Goal: Task Accomplishment & Management: Manage account settings

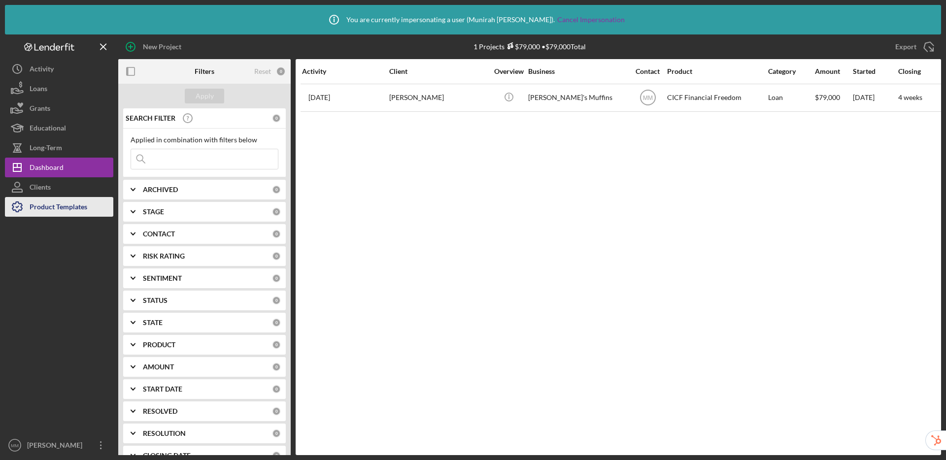
click at [66, 206] on div "Product Templates" at bounding box center [59, 208] width 58 height 22
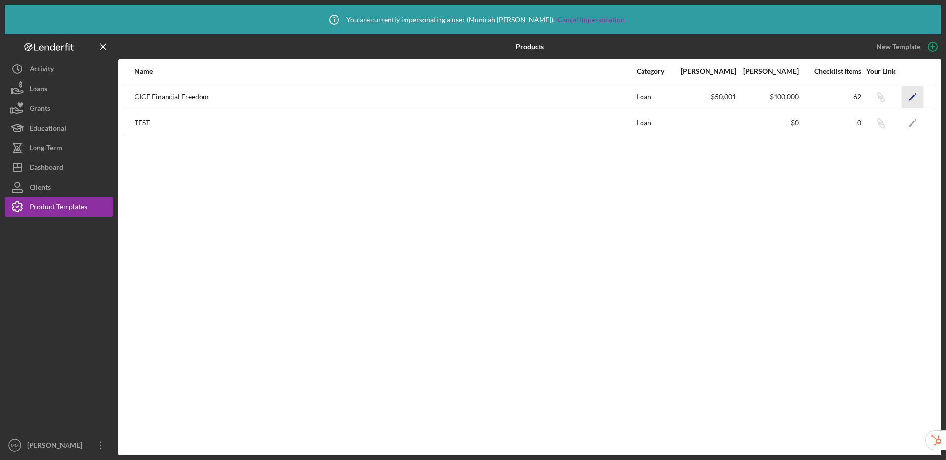
click at [914, 98] on icon "Icon/Edit" at bounding box center [913, 97] width 22 height 22
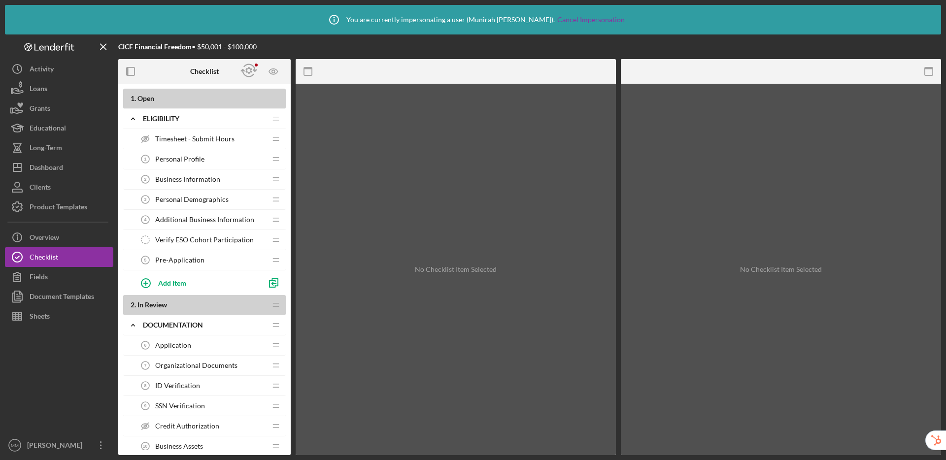
click at [205, 260] on div "Pre-Application 5 Pre-Application" at bounding box center [201, 260] width 131 height 20
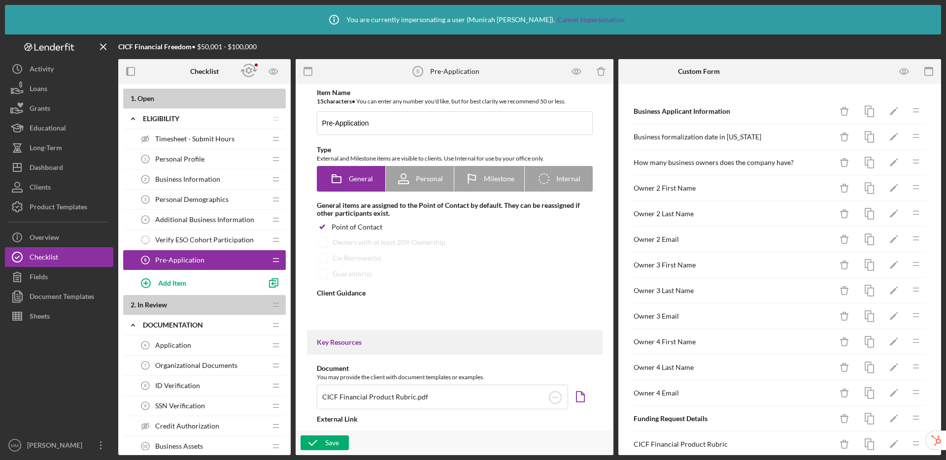
type textarea "<div> <p dir="ltr">In order to receive a CICF funding application.&nbsp; Please…"
click at [200, 344] on div "Application 6 Application" at bounding box center [201, 346] width 131 height 20
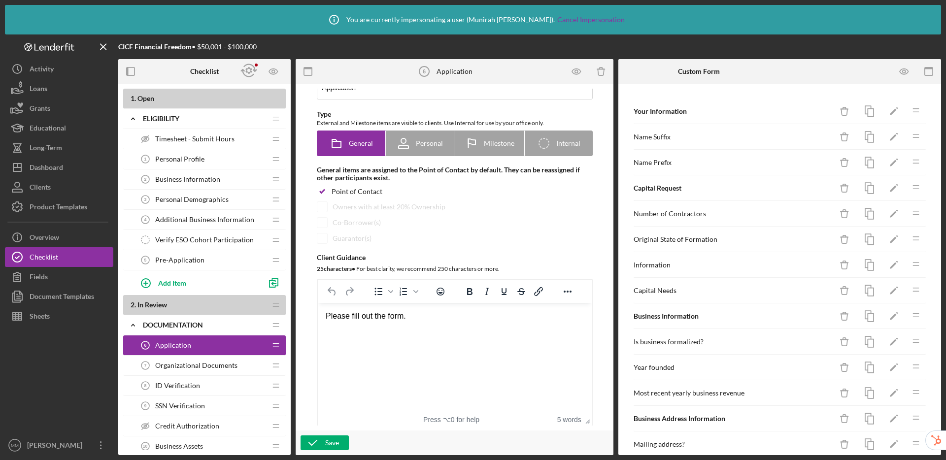
scroll to position [80, 0]
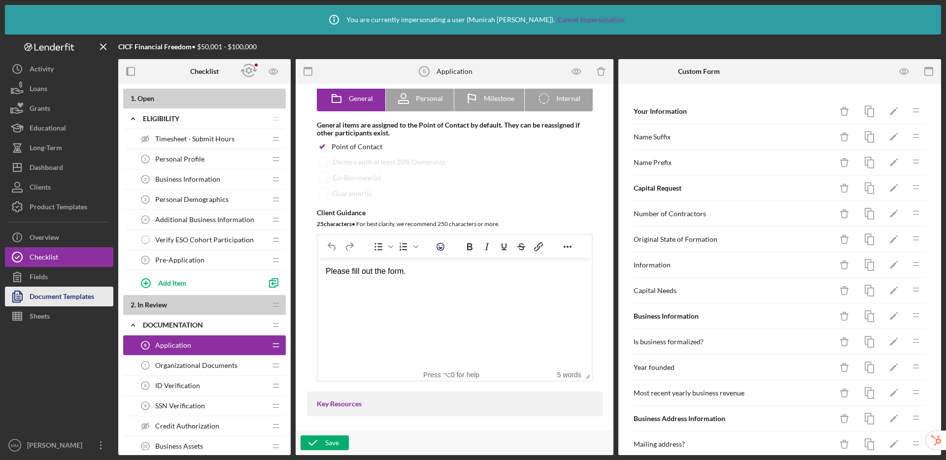
click at [34, 288] on div "Document Templates" at bounding box center [62, 298] width 65 height 22
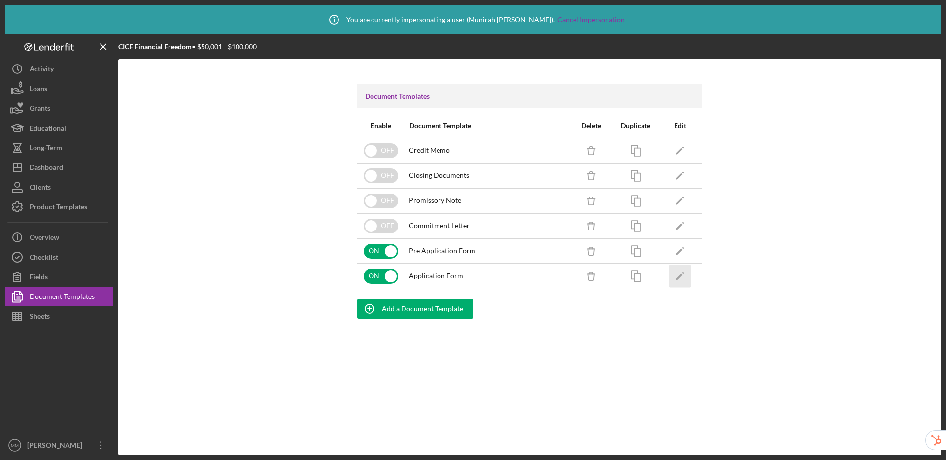
click at [679, 278] on polygon "button" at bounding box center [679, 276] width 7 height 7
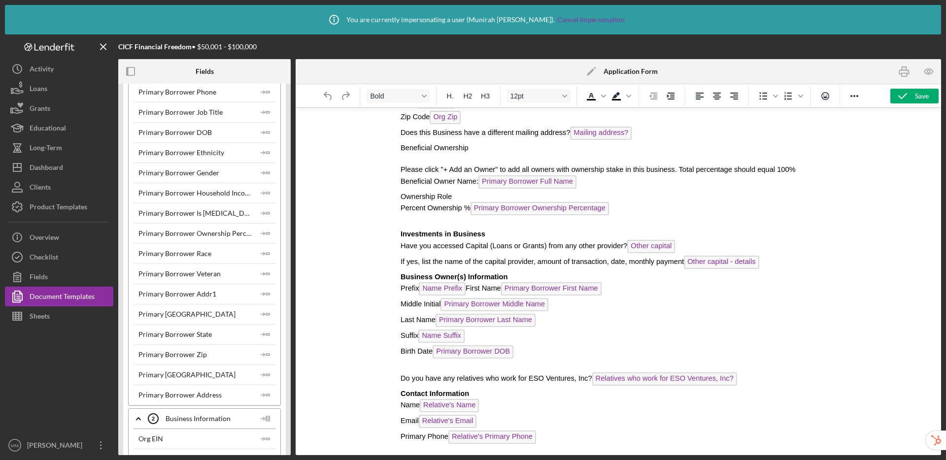
scroll to position [410, 0]
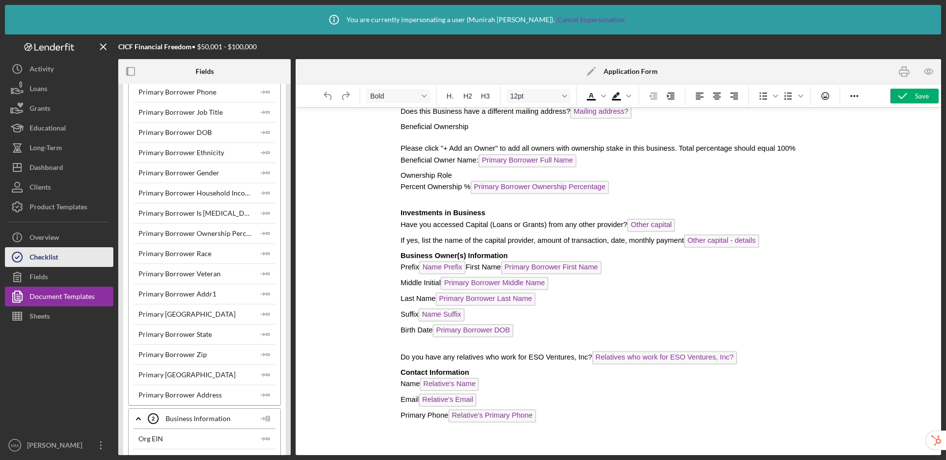
click at [62, 263] on button "Checklist" at bounding box center [59, 257] width 108 height 20
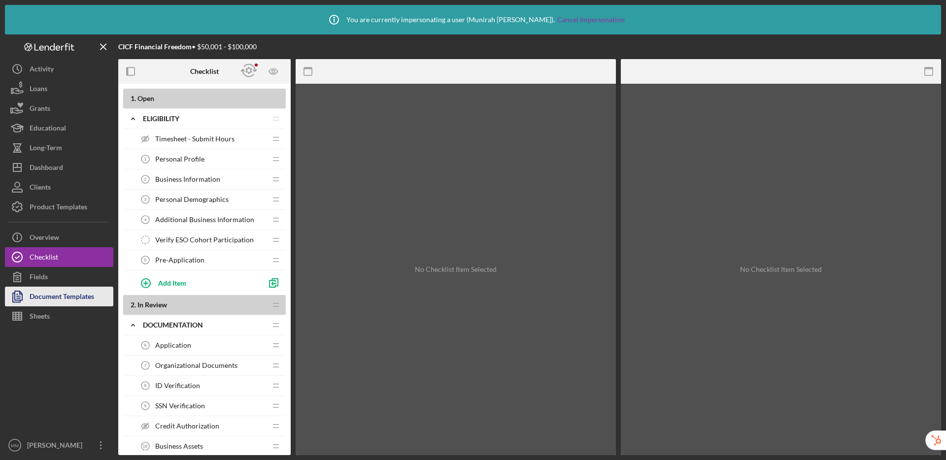
click at [45, 298] on div "Document Templates" at bounding box center [62, 298] width 65 height 22
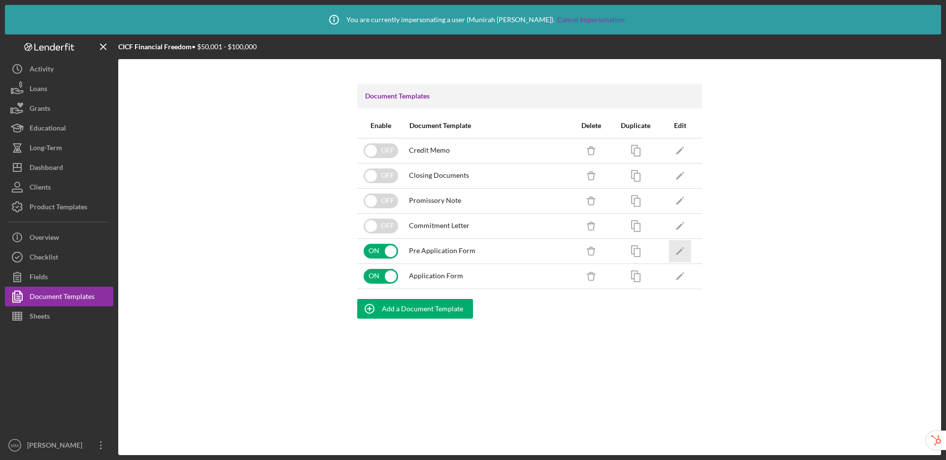
click at [678, 254] on icon "Icon/Edit" at bounding box center [680, 251] width 22 height 22
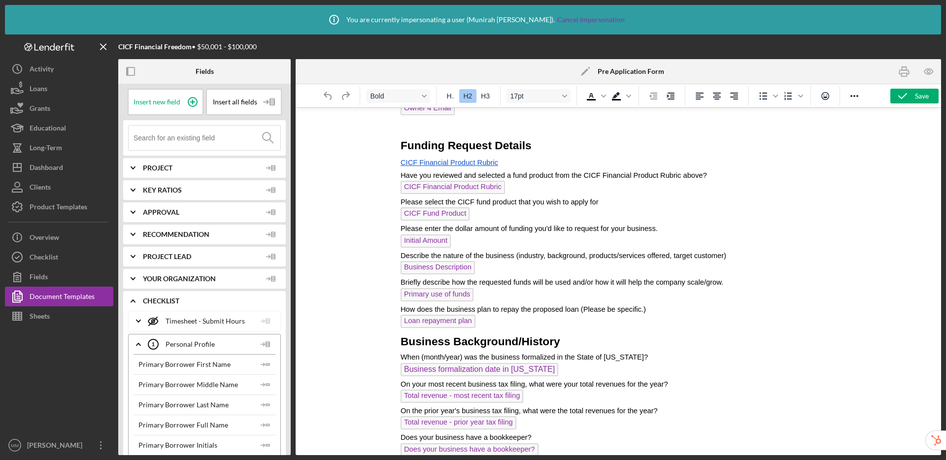
scroll to position [808, 0]
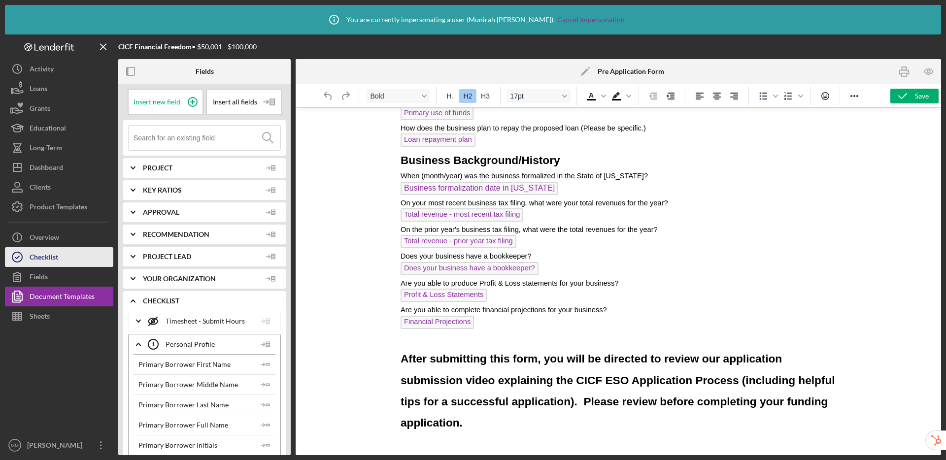
click at [54, 259] on div "Checklist" at bounding box center [44, 258] width 29 height 22
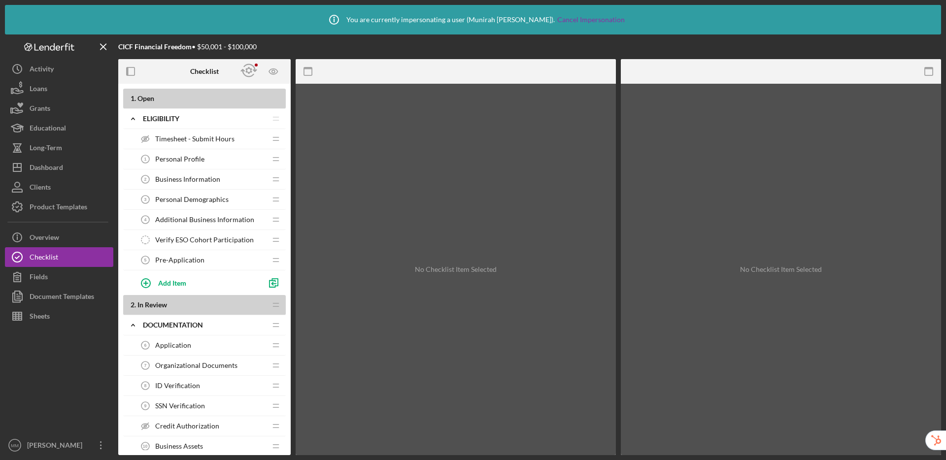
click at [199, 260] on span "Pre-Application" at bounding box center [179, 260] width 49 height 8
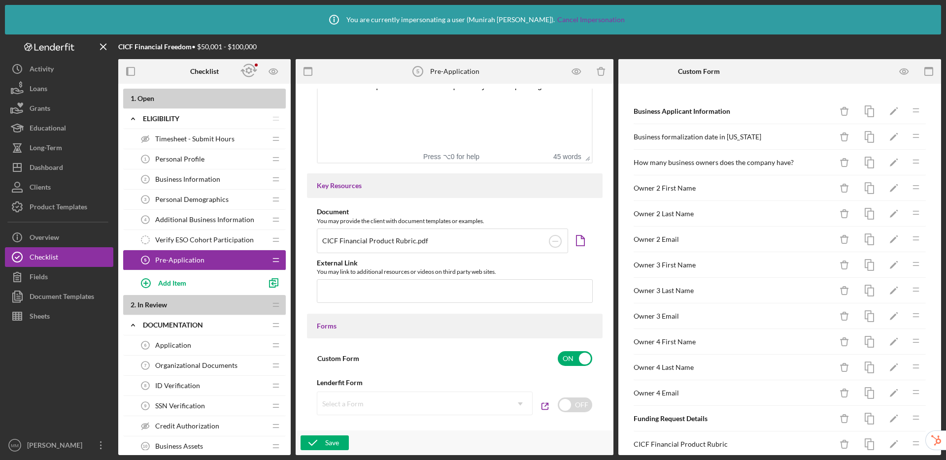
scroll to position [302, 0]
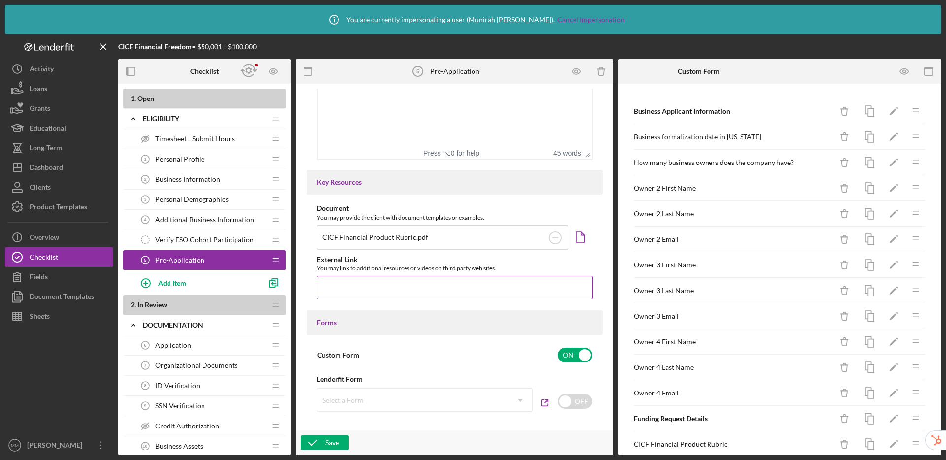
click at [421, 284] on input "text" at bounding box center [455, 288] width 276 height 24
paste input "drive.google.com/file/d/1RF6uGtzrT0TL0ftNJD9kz7MRAu2xtdW_/view"
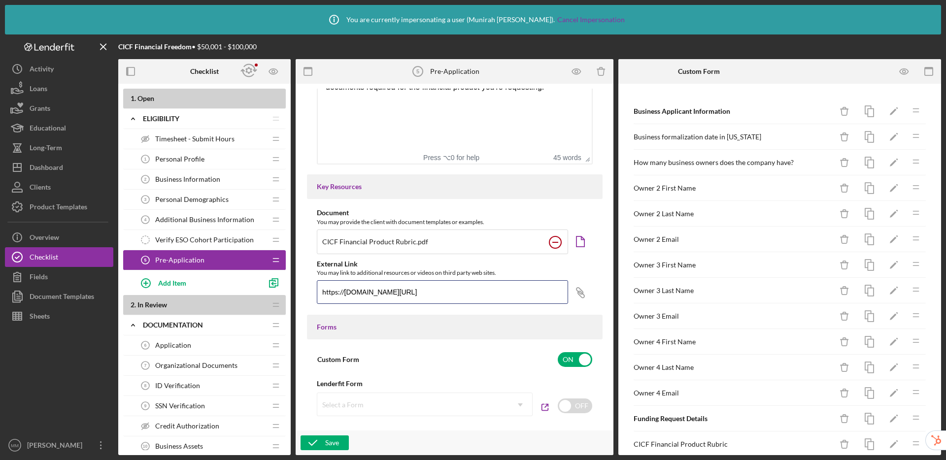
scroll to position [287, 0]
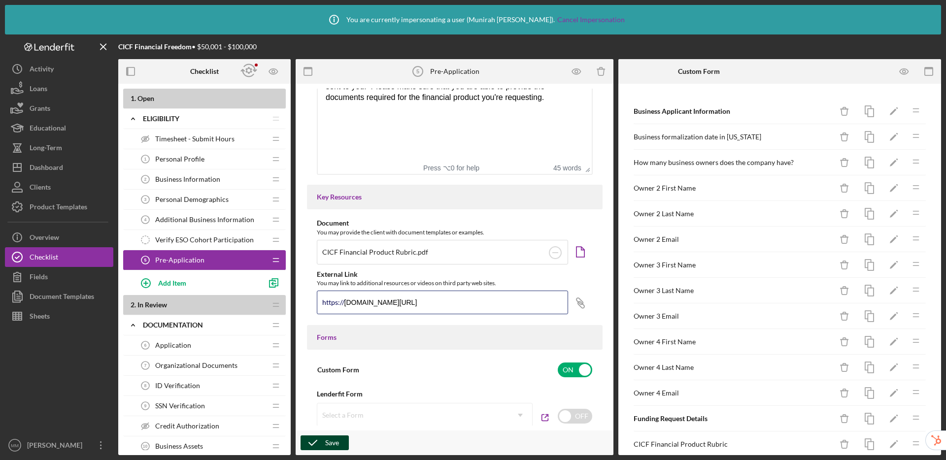
type input "drive.google.com/file/d/1RF6uGtzrT0TL0ftNJD9kz7MRAu2xtdW_/view"
click at [322, 444] on icon "button" at bounding box center [313, 443] width 25 height 25
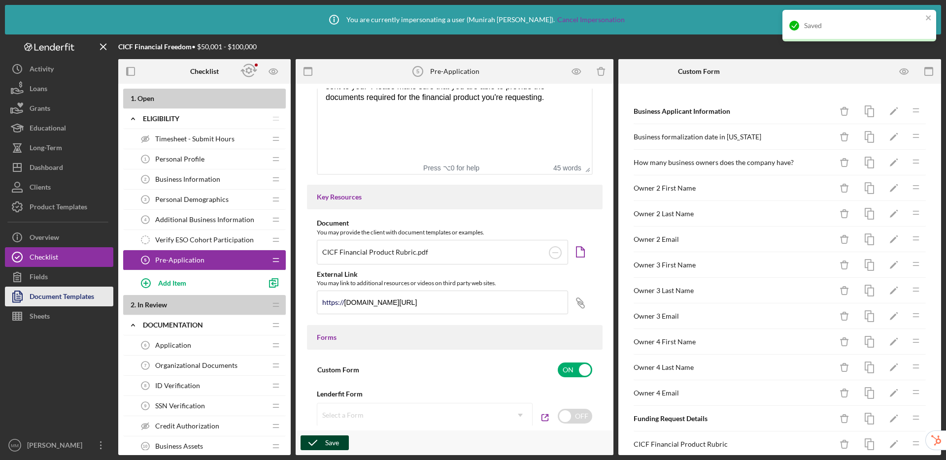
click at [77, 294] on div "Document Templates" at bounding box center [62, 298] width 65 height 22
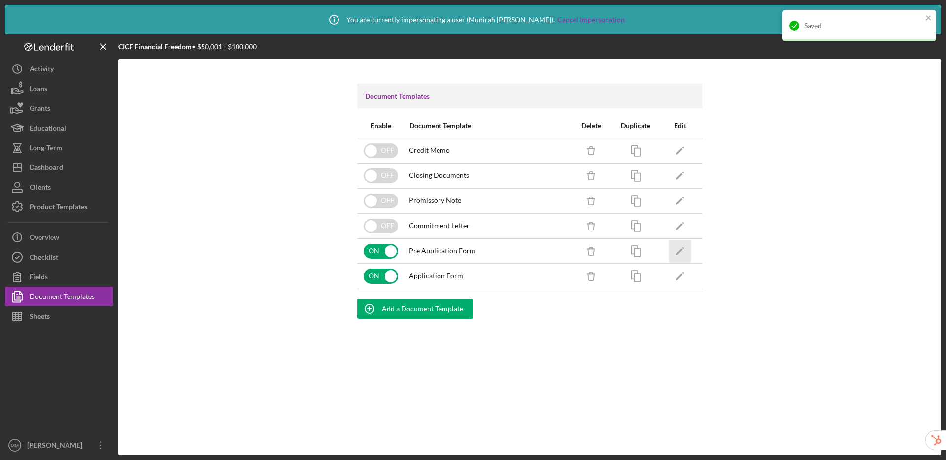
click at [678, 250] on icon "Icon/Edit" at bounding box center [680, 251] width 22 height 22
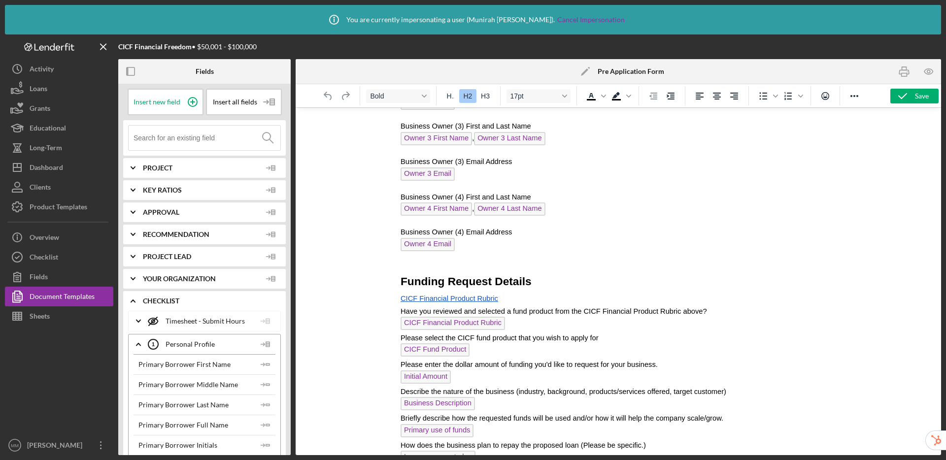
scroll to position [808, 0]
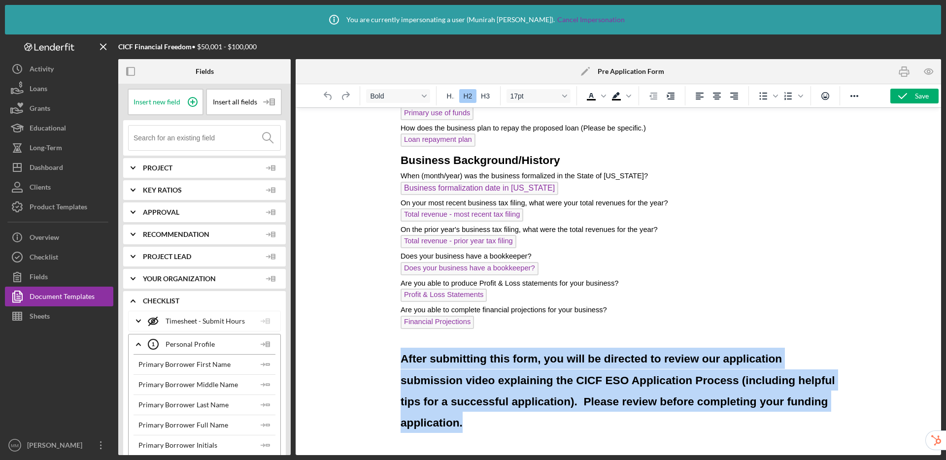
drag, startPoint x: 428, startPoint y: 366, endPoint x: 521, endPoint y: 430, distance: 113.2
click at [521, 430] on h2 "After submitting this form, you will be directed to review our application subm…" at bounding box center [618, 390] width 436 height 85
copy span "After submitting this form, you will be directed to review our application subm…"
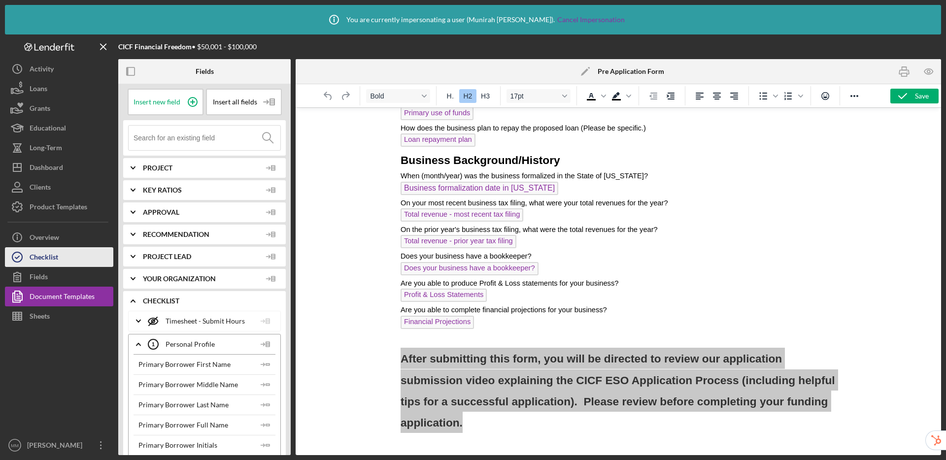
drag, startPoint x: 46, startPoint y: 262, endPoint x: 65, endPoint y: 258, distance: 19.1
click at [46, 262] on div "Checklist" at bounding box center [44, 258] width 29 height 22
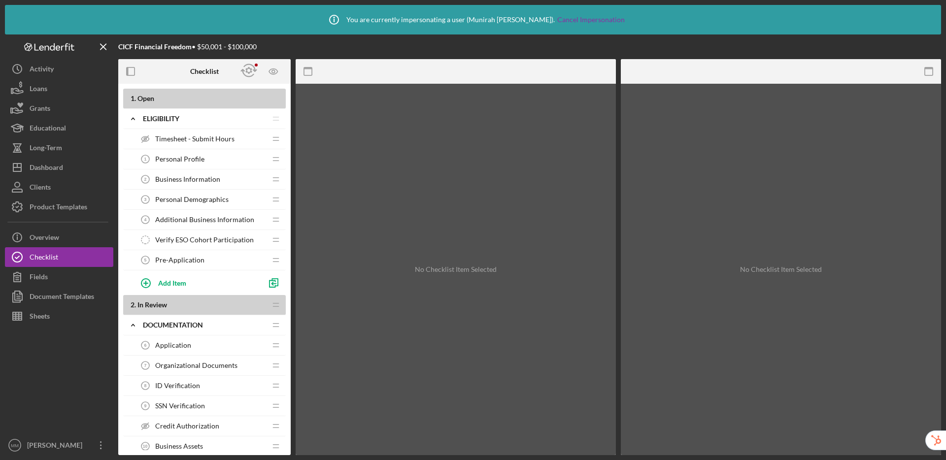
click at [168, 261] on span "Pre-Application" at bounding box center [179, 260] width 49 height 8
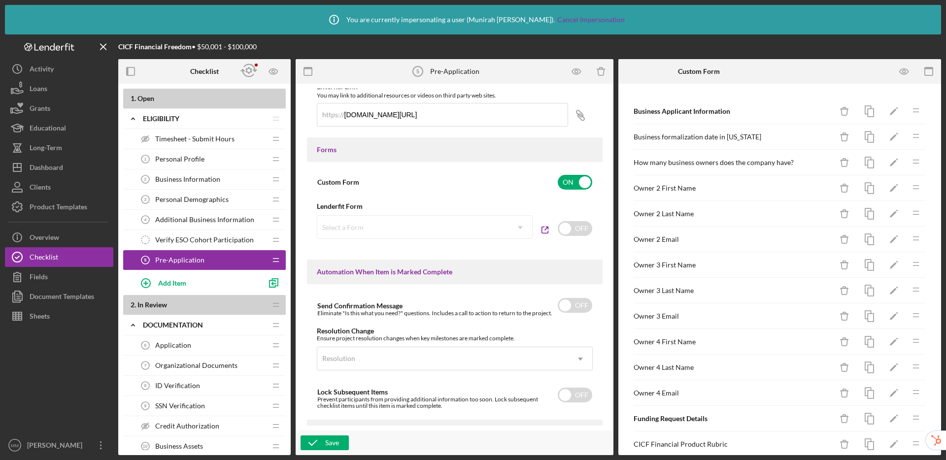
scroll to position [384, 0]
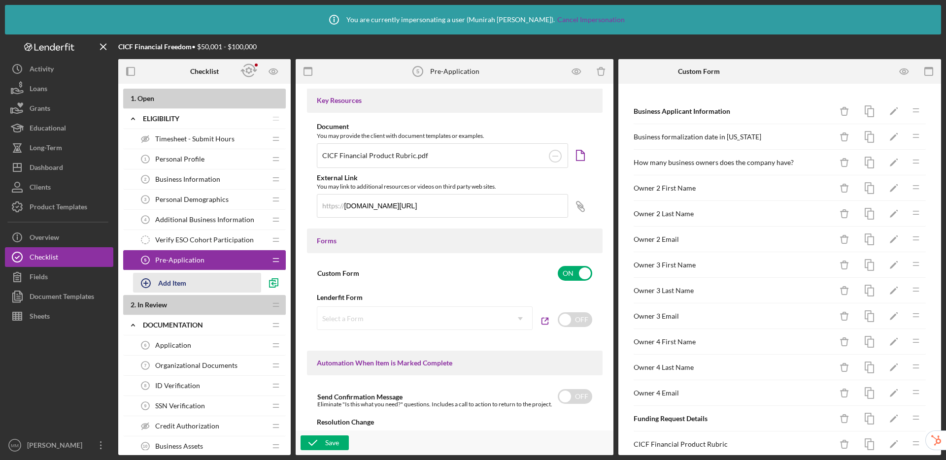
click at [168, 283] on div "Add Item" at bounding box center [172, 282] width 28 height 19
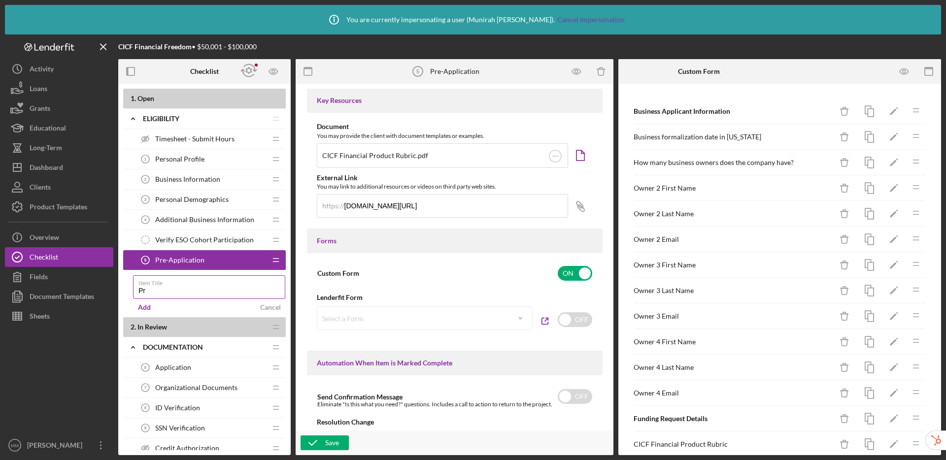
type input "P"
type input "Application Guidance Video"
click at [145, 308] on div "Add" at bounding box center [144, 307] width 13 height 15
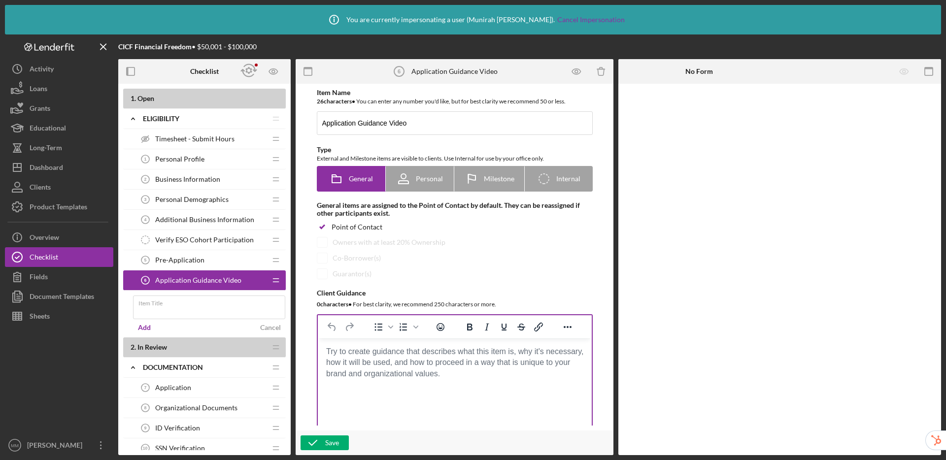
click at [375, 353] on body "Rich Text Area. Press ALT-0 for help." at bounding box center [454, 351] width 258 height 11
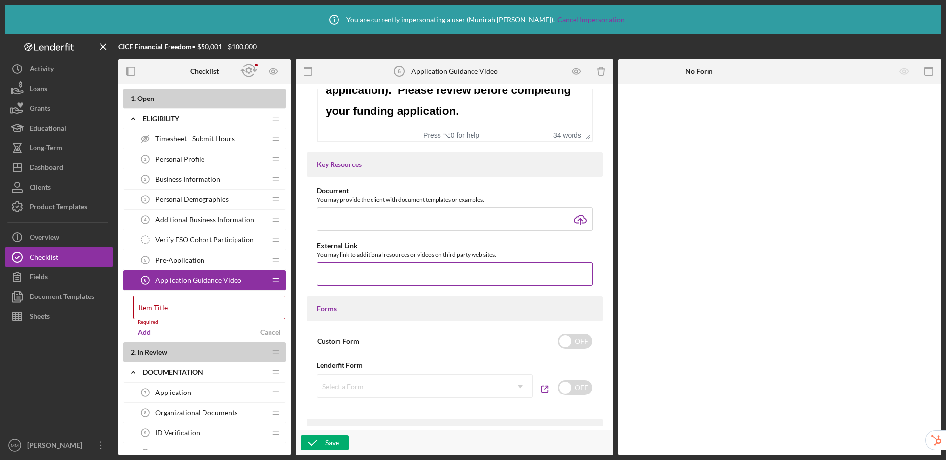
scroll to position [323, 0]
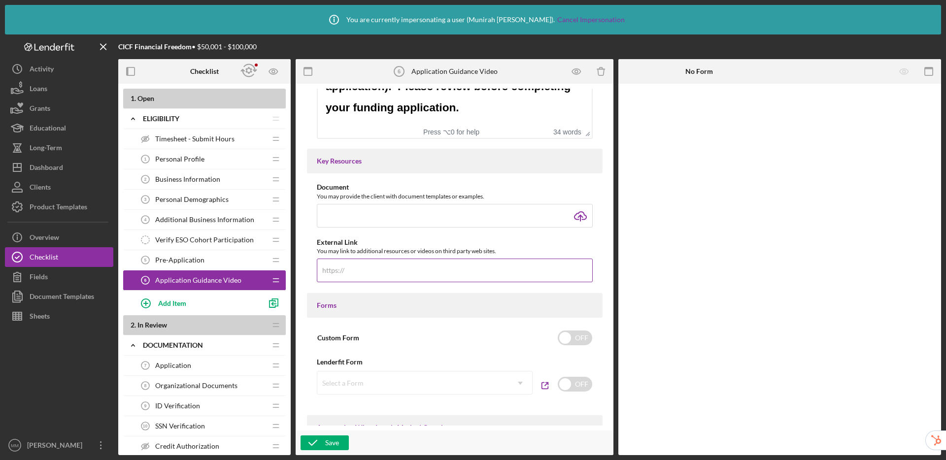
click at [369, 268] on input "text" at bounding box center [455, 271] width 276 height 24
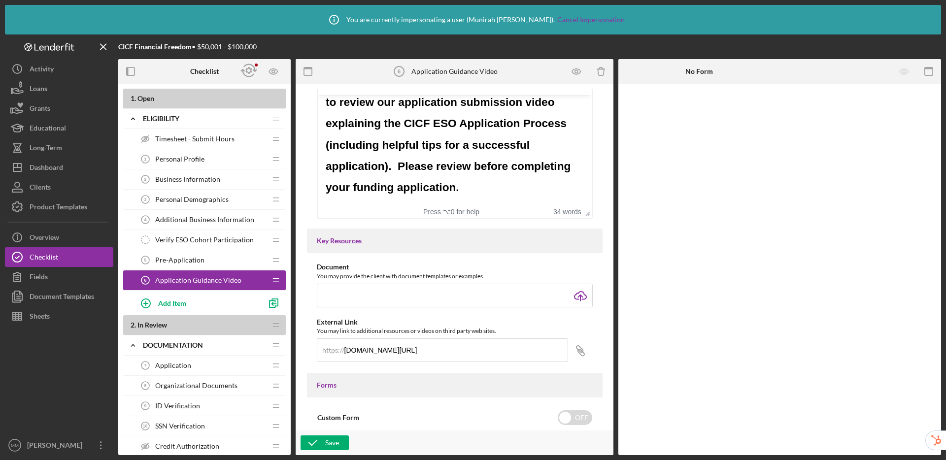
scroll to position [162, 0]
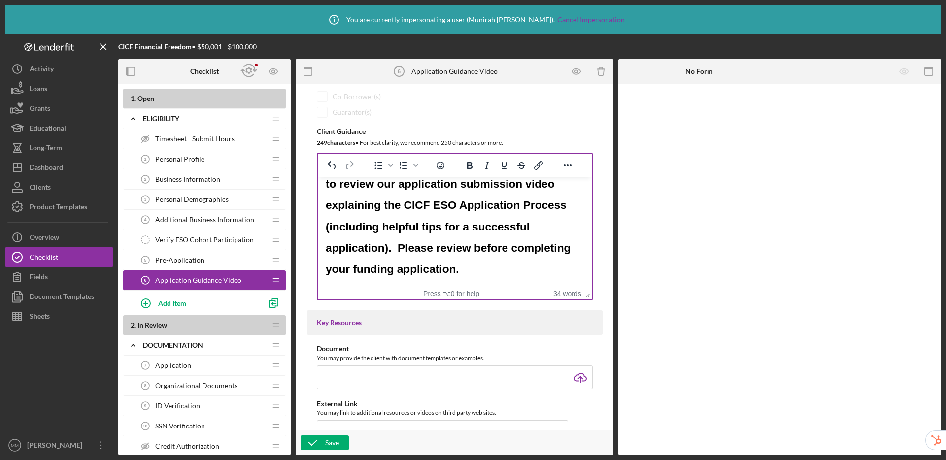
type input "drive.google.com/file/d/1RF6uGtzrT0TL0ftNJD9kz7MRAu2xtdW_/view"
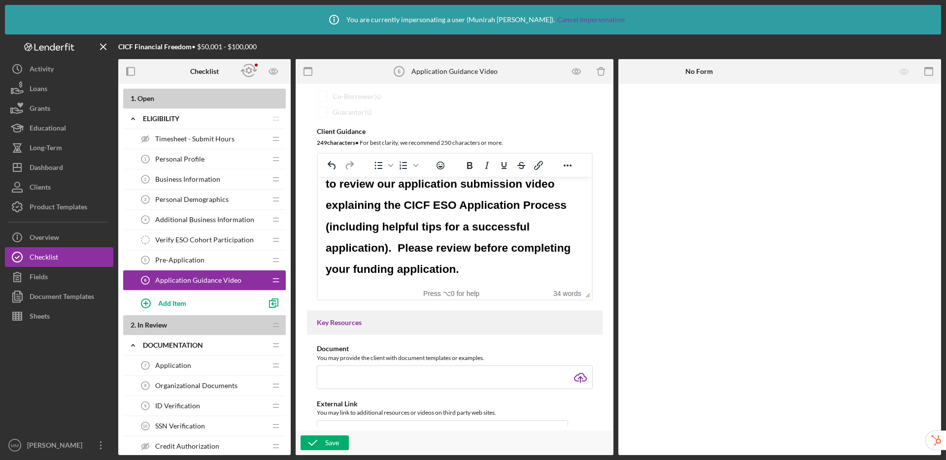
click at [414, 226] on span "After submitting this form, you will be directed to review our application subm…" at bounding box center [448, 215] width 247 height 119
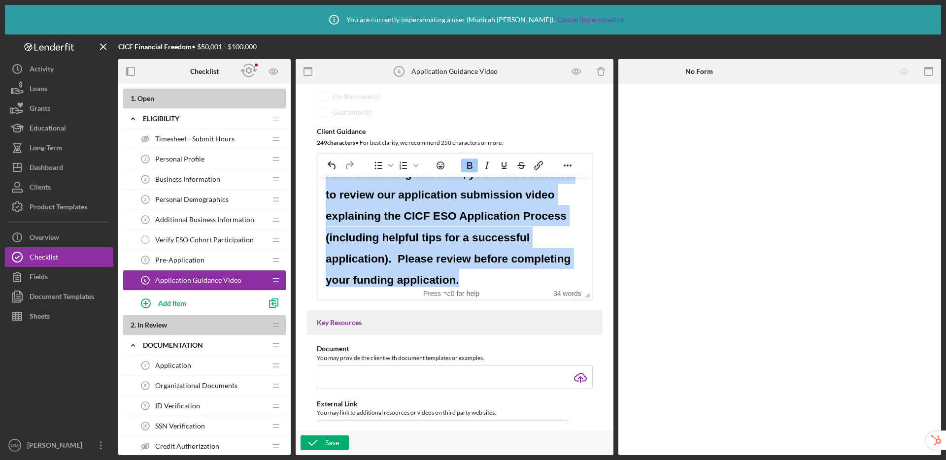
scroll to position [33, 0]
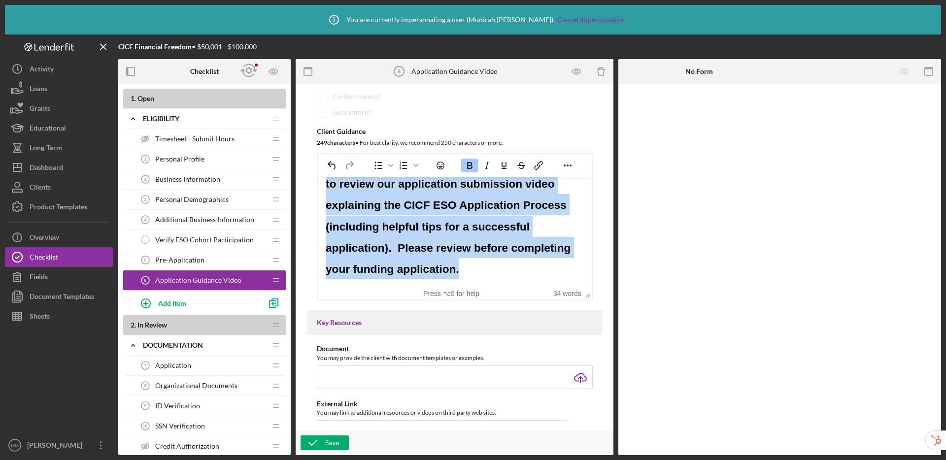
drag, startPoint x: 328, startPoint y: 196, endPoint x: 538, endPoint y: 296, distance: 232.5
click at [538, 287] on html "After submitting this form, you will be directed to review our application subm…" at bounding box center [454, 215] width 274 height 143
paste body "Rich Text Area. Press ALT-0 for help."
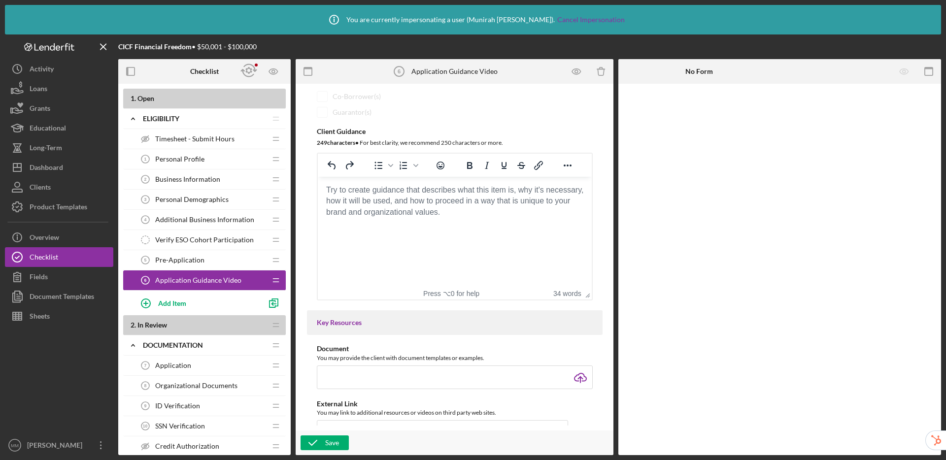
scroll to position [0, 0]
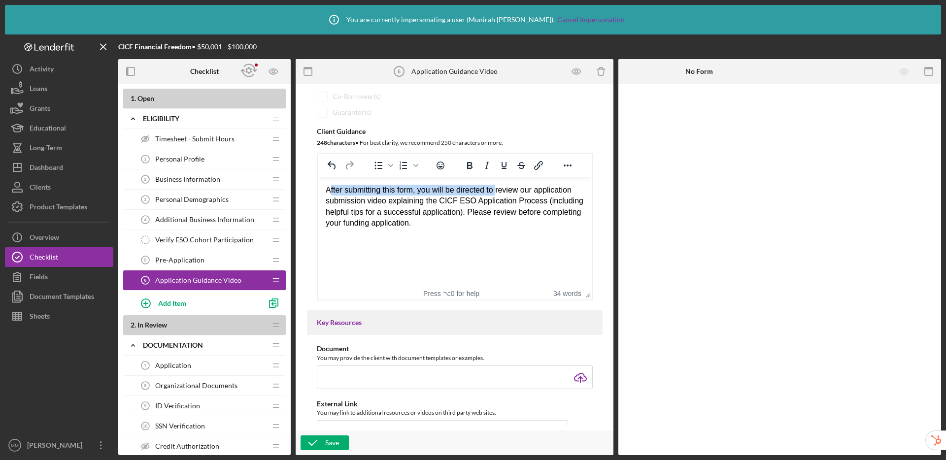
drag, startPoint x: 328, startPoint y: 188, endPoint x: 501, endPoint y: 190, distance: 173.0
click at [501, 190] on div "After submitting this form, you will be directed to review our application subm…" at bounding box center [454, 207] width 258 height 44
drag, startPoint x: 413, startPoint y: 213, endPoint x: 424, endPoint y: 196, distance: 20.2
click at [413, 213] on div "Please click on the link to review our application submission video explaining …" at bounding box center [454, 207] width 258 height 44
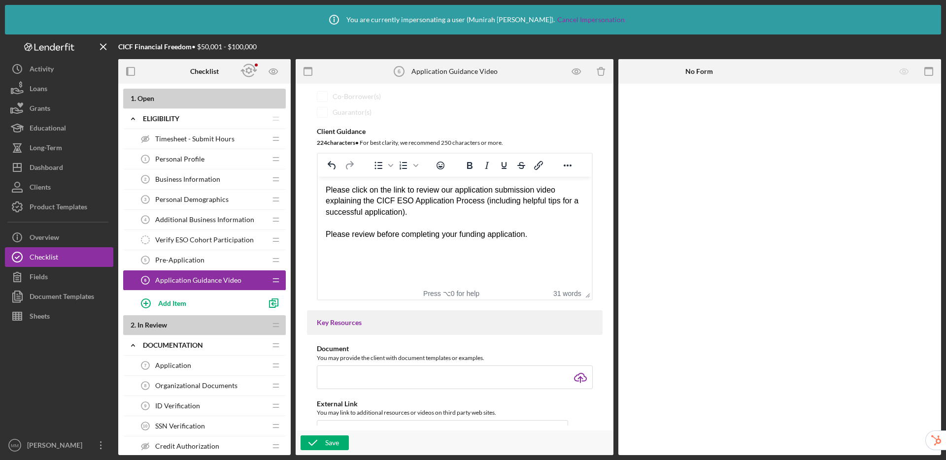
click at [530, 238] on div "Please review before completing your funding application." at bounding box center [454, 234] width 258 height 11
click at [375, 235] on div "Please review before completing your funding application." at bounding box center [454, 234] width 258 height 11
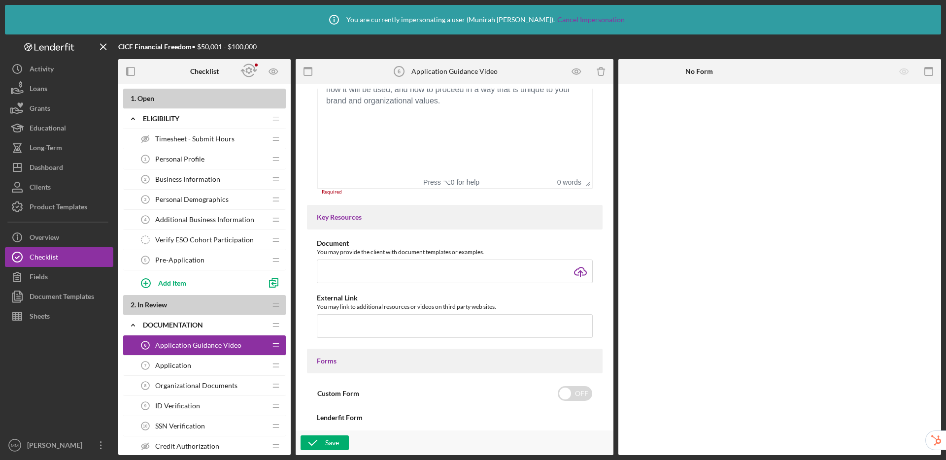
scroll to position [289, 0]
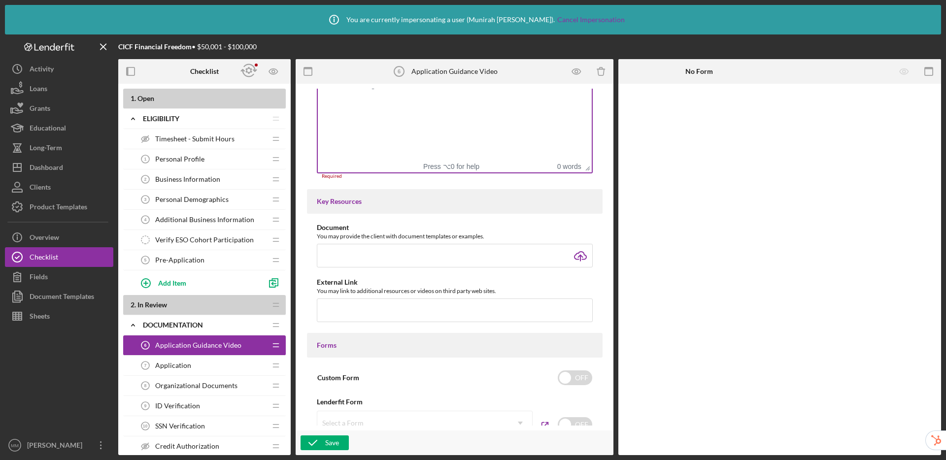
drag, startPoint x: 276, startPoint y: 279, endPoint x: 603, endPoint y: 22, distance: 415.5
click at [396, 311] on input "text" at bounding box center [455, 311] width 276 height 24
paste input "drive.google.com/file/d/1RF6uGtzrT0TL0ftNJD9kz7MRAu2xtdW_/view"
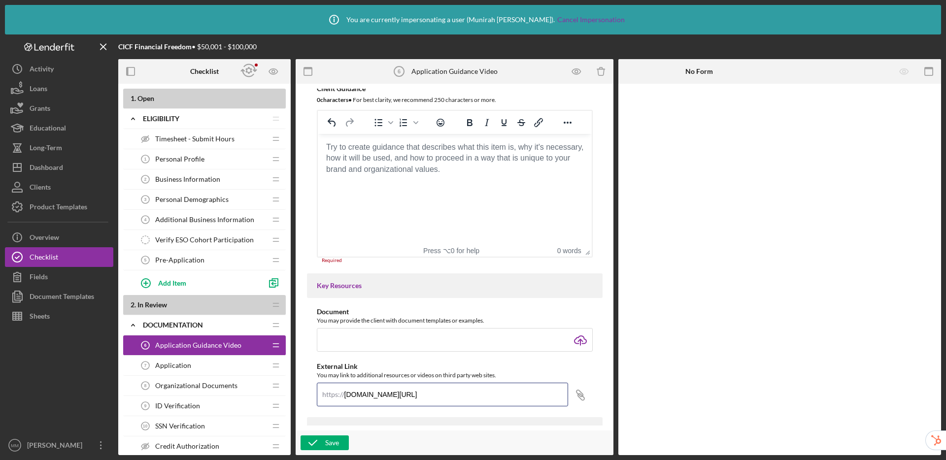
scroll to position [198, 0]
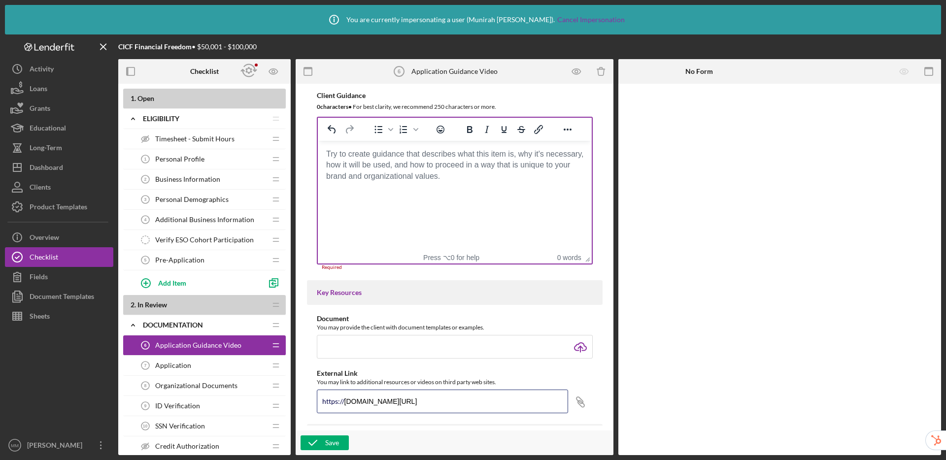
type input "drive.google.com/file/d/1RF6uGtzrT0TL0ftNJD9kz7MRAu2xtdW_/view"
click at [549, 168] on html at bounding box center [454, 154] width 274 height 27
click at [334, 438] on div "Save" at bounding box center [332, 443] width 14 height 15
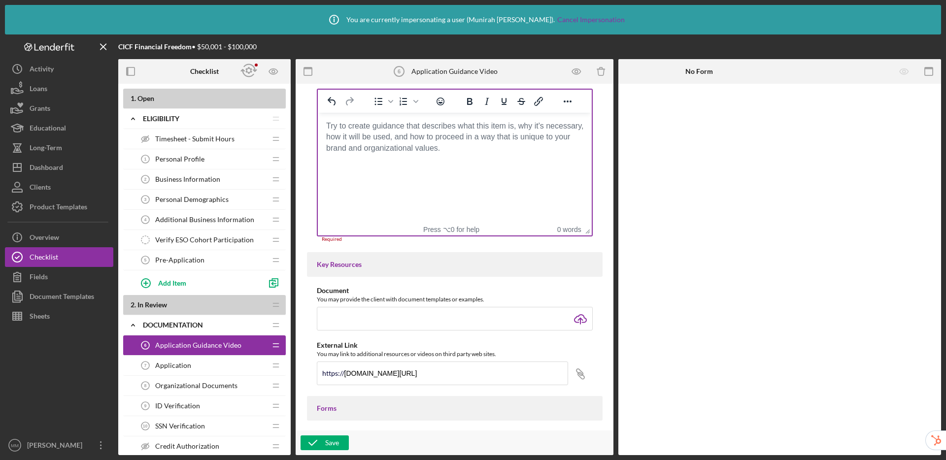
click at [415, 132] on body "Rich Text Area. Press ALT-0 for help." at bounding box center [454, 126] width 258 height 11
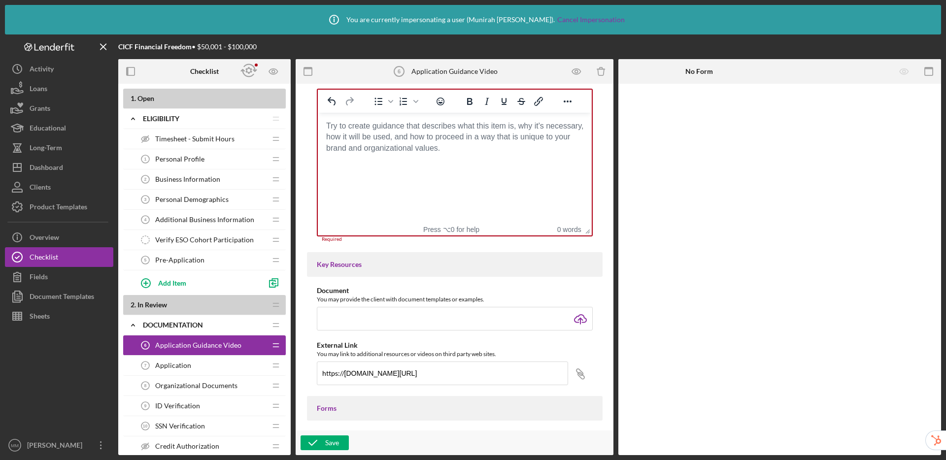
click at [385, 131] on body "Rich Text Area. Press ALT-0 for help." at bounding box center [454, 126] width 258 height 11
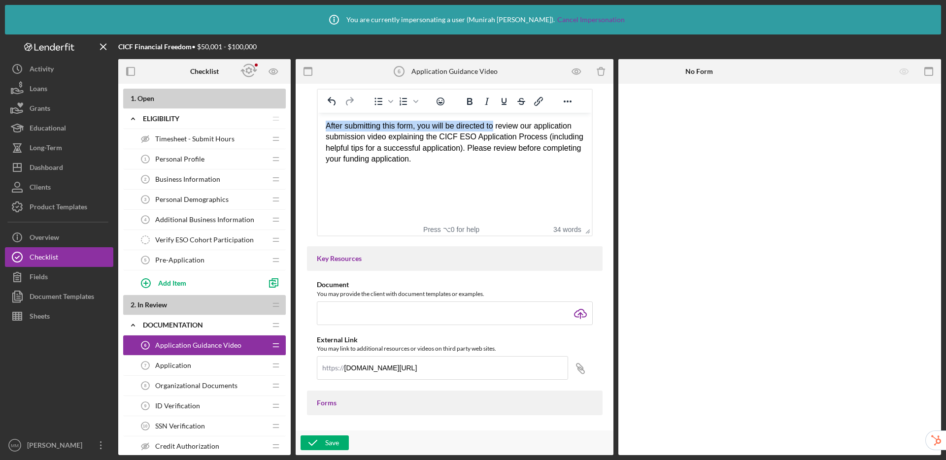
drag, startPoint x: 499, startPoint y: 125, endPoint x: 331, endPoint y: 113, distance: 168.5
click at [331, 113] on html "After submitting this form, you will be directed to review our application subm…" at bounding box center [454, 143] width 274 height 60
click at [582, 139] on div "Please review our application submission video explaining the CICF ESO Applicat…" at bounding box center [454, 137] width 258 height 33
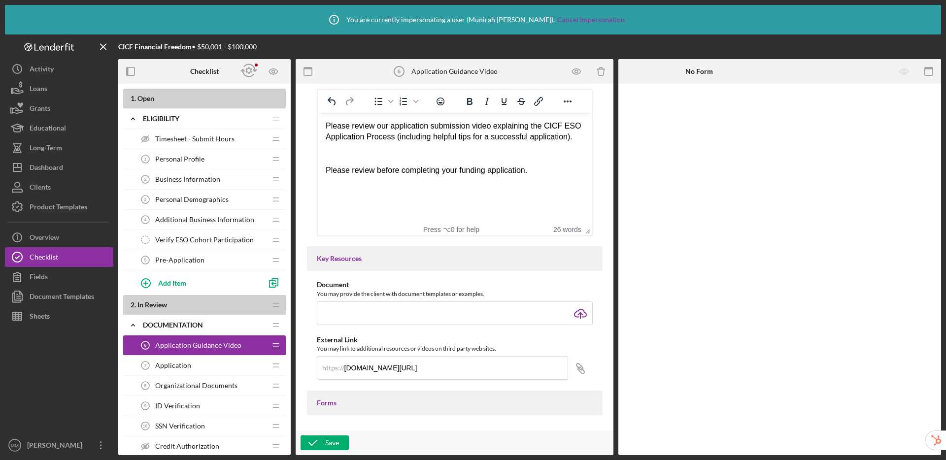
click at [376, 173] on div "Please review before completing your funding application." at bounding box center [454, 170] width 258 height 11
drag, startPoint x: 367, startPoint y: 125, endPoint x: 299, endPoint y: 121, distance: 67.6
click at [317, 121] on html "Please review our application submission video explaining the CICF ESO Applicat…" at bounding box center [454, 154] width 274 height 82
click at [377, 155] on div "Rich Text Area. Press ALT-0 for help." at bounding box center [454, 159] width 258 height 11
click at [383, 146] on div "Rich Text Area. Press ALT-0 for help." at bounding box center [454, 148] width 258 height 11
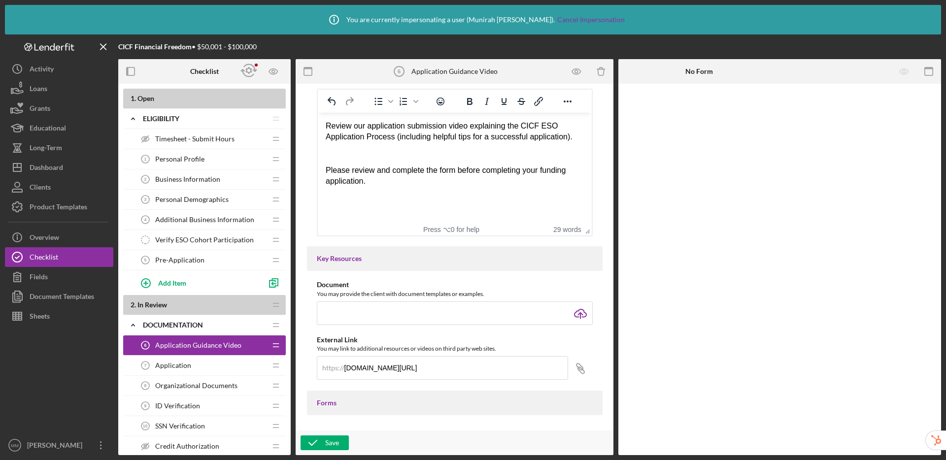
click at [326, 125] on div "Review our application submission video explaining the CICF ESO Application Pro…" at bounding box center [454, 132] width 258 height 22
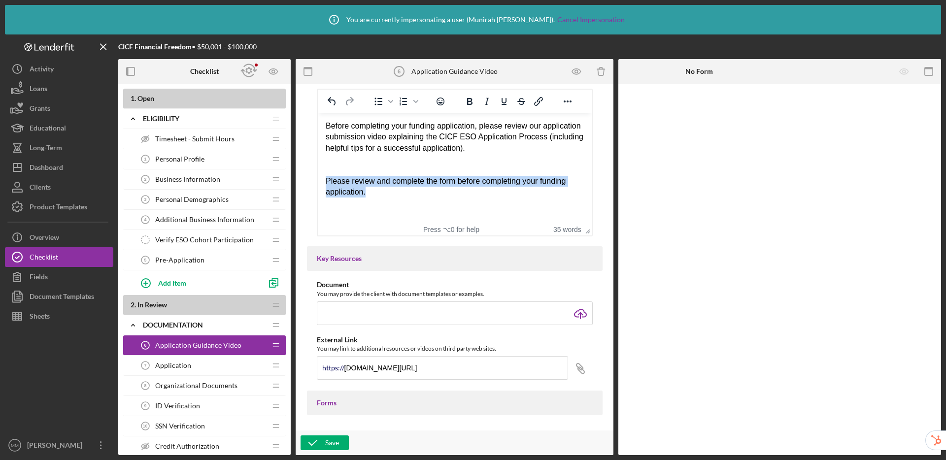
drag, startPoint x: 331, startPoint y: 181, endPoint x: 370, endPoint y: 195, distance: 41.5
click at [370, 195] on div "Please review and complete the form before completing your funding application." at bounding box center [454, 187] width 258 height 22
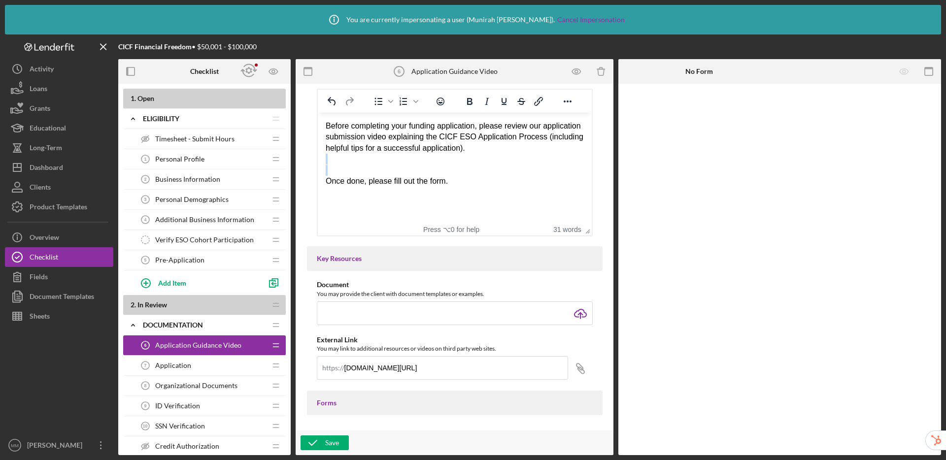
click at [357, 164] on body "Before completing your funding application, please review our application submi…" at bounding box center [454, 154] width 258 height 66
click at [377, 169] on div "Rich Text Area. Press ALT-0 for help." at bounding box center [454, 170] width 258 height 11
click at [536, 102] on icon "Insert/edit link" at bounding box center [539, 102] width 12 height 12
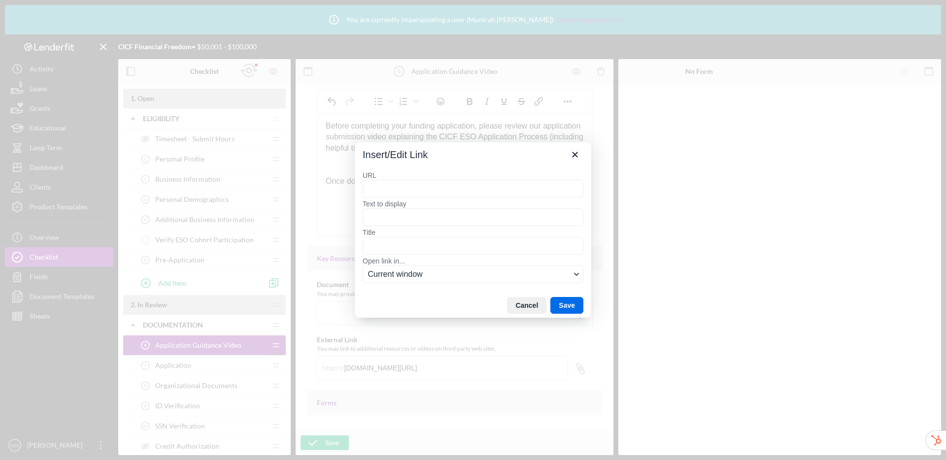
type input "https://drive.google.com/file/d/1RF6uGtzrT0TL0ftNJD9kz7MRAu2xtdW_/view"
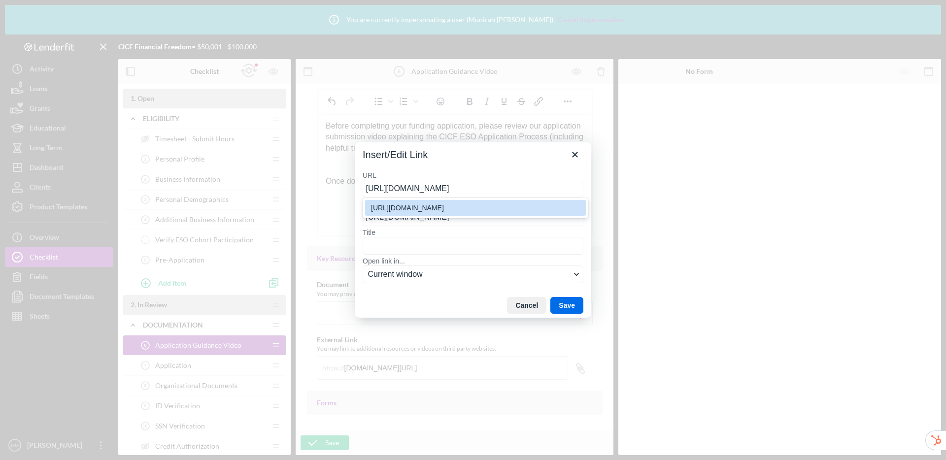
type input "https://drive.google.com/file/d/1RF6uGtzrT0TL0ftNJD9kz7MRAu2xtdW_/view"
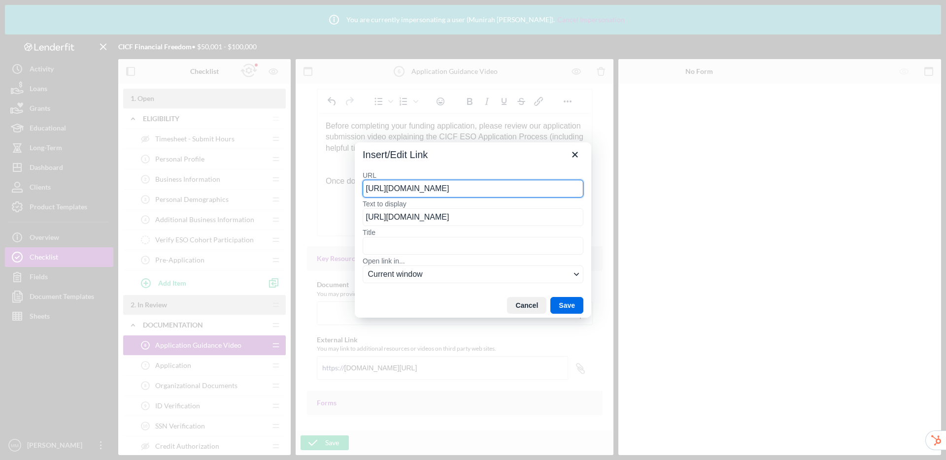
click at [479, 163] on div "URL https://drive.google.com/file/d/1RF6uGtzrT0TL0ftNJD9kz7MRAu2xtdW_/view Text…" at bounding box center [473, 228] width 237 height 131
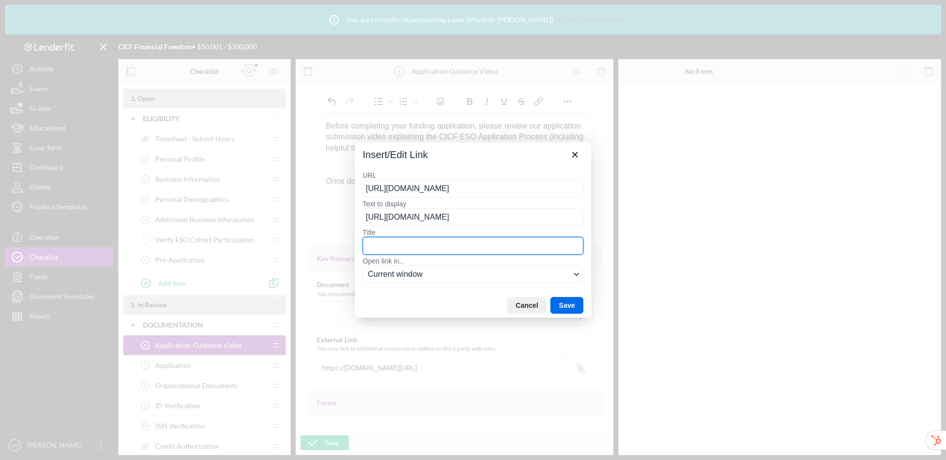
click at [392, 241] on input "Title" at bounding box center [473, 246] width 221 height 18
type input "Application Guidance Video"
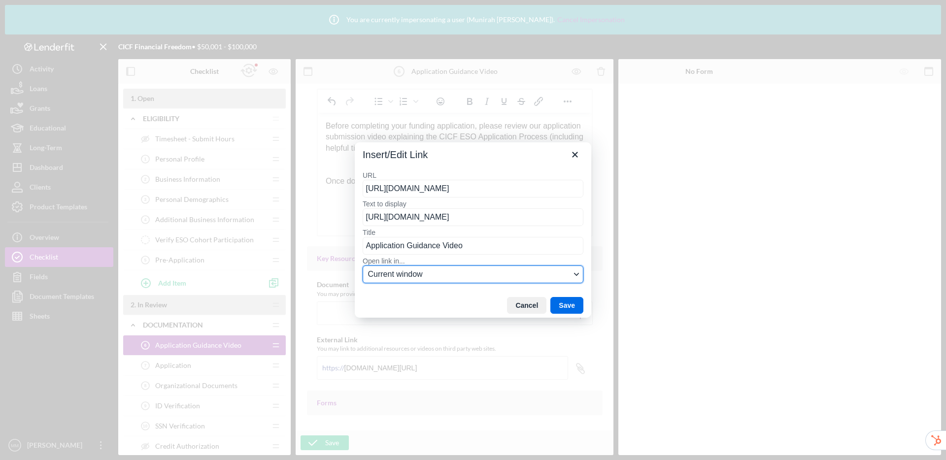
click at [388, 276] on span "Current window" at bounding box center [469, 275] width 203 height 12
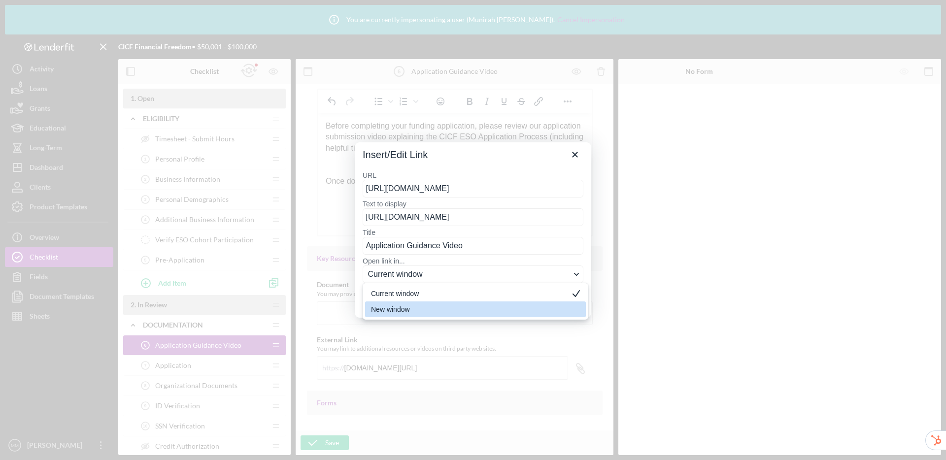
click at [400, 309] on div "New window" at bounding box center [468, 310] width 195 height 12
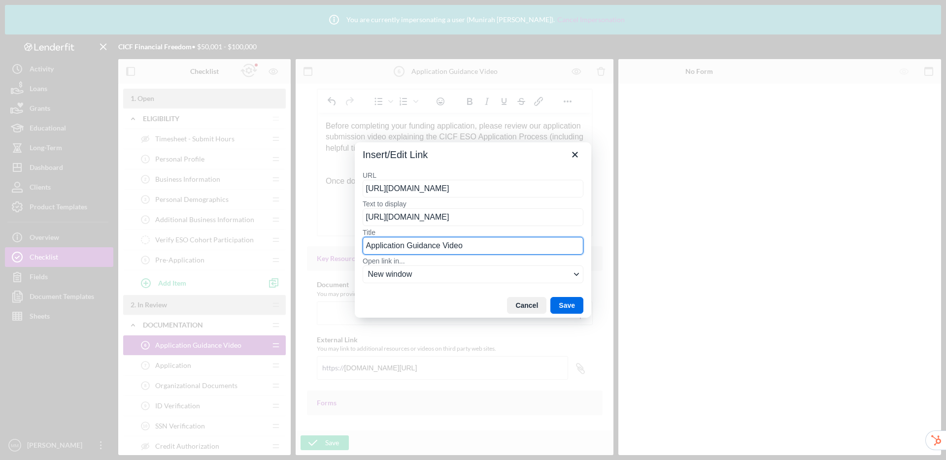
drag, startPoint x: 478, startPoint y: 246, endPoint x: 319, endPoint y: 244, distance: 158.2
click at [319, 244] on div "Insert/Edit Link URL https://drive.google.com/file/d/1RF6uGtzrT0TL0ftNJD9kz7MRA…" at bounding box center [473, 230] width 946 height 460
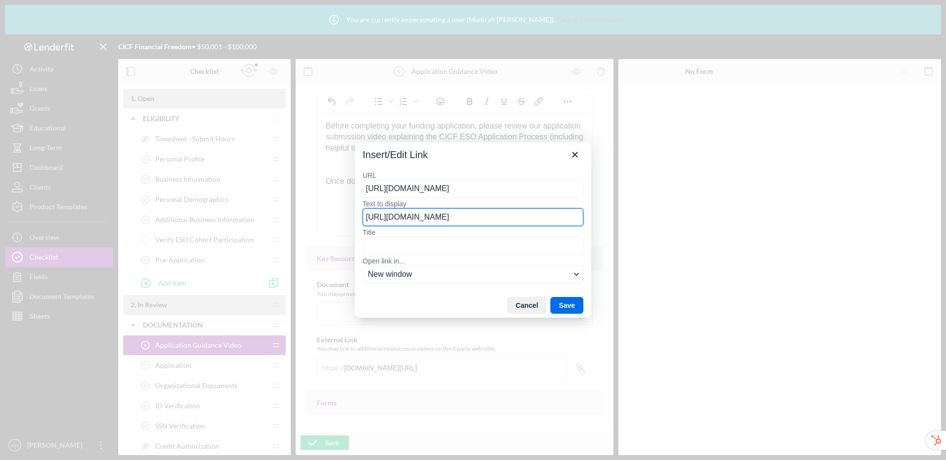
scroll to position [0, 60]
drag, startPoint x: 365, startPoint y: 219, endPoint x: 697, endPoint y: 220, distance: 332.1
click at [697, 220] on div "Insert/Edit Link URL https://drive.google.com/file/d/1RF6uGtzrT0TL0ftNJD9kz7MRA…" at bounding box center [473, 230] width 946 height 460
paste input "Application Guidance Video"
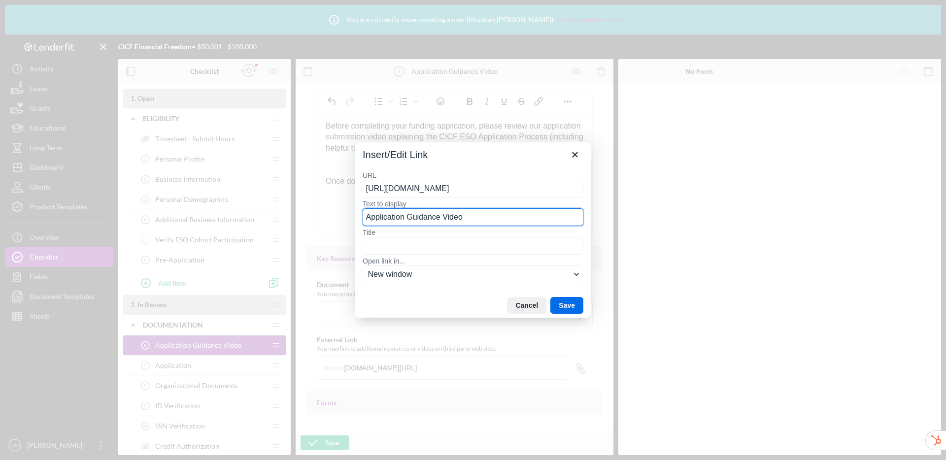
type input "Application Guidance Video"
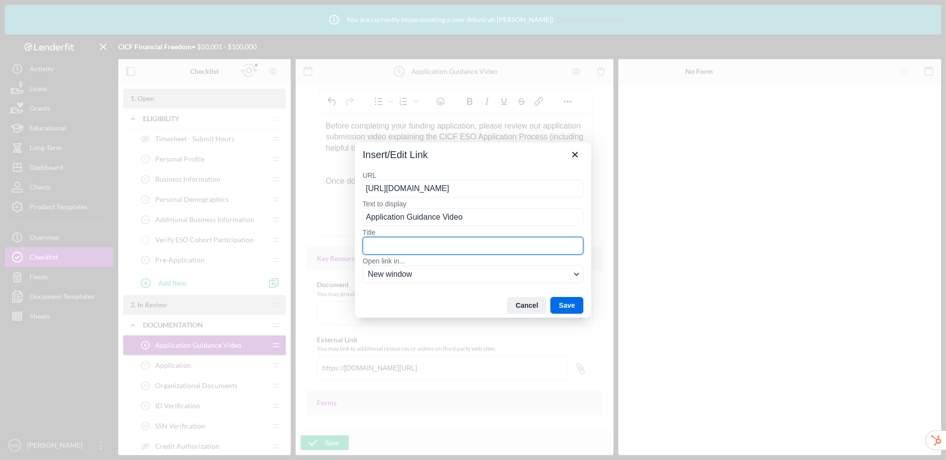
click at [560, 243] on input "Title" at bounding box center [473, 246] width 221 height 18
paste input "Application Guidance Video"
type input "Application Guidance Video"
click at [563, 307] on button "Save" at bounding box center [566, 305] width 33 height 17
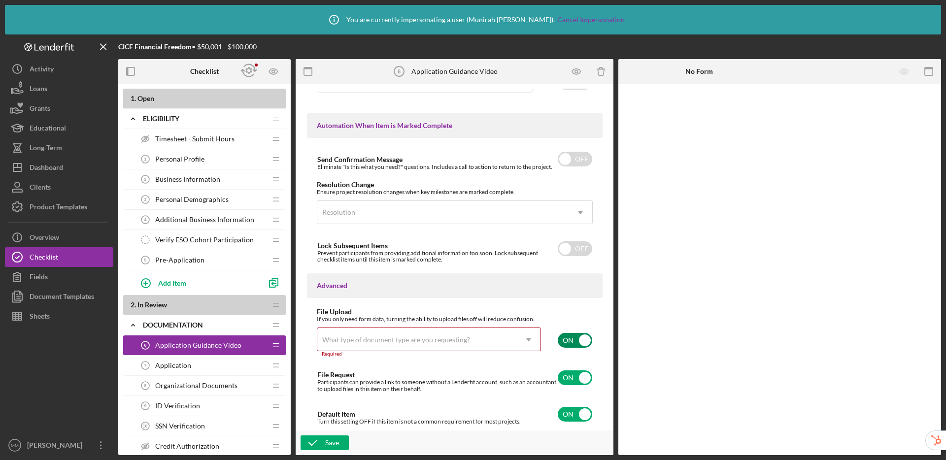
click at [570, 341] on input "checkbox" at bounding box center [575, 340] width 34 height 15
checkbox input "false"
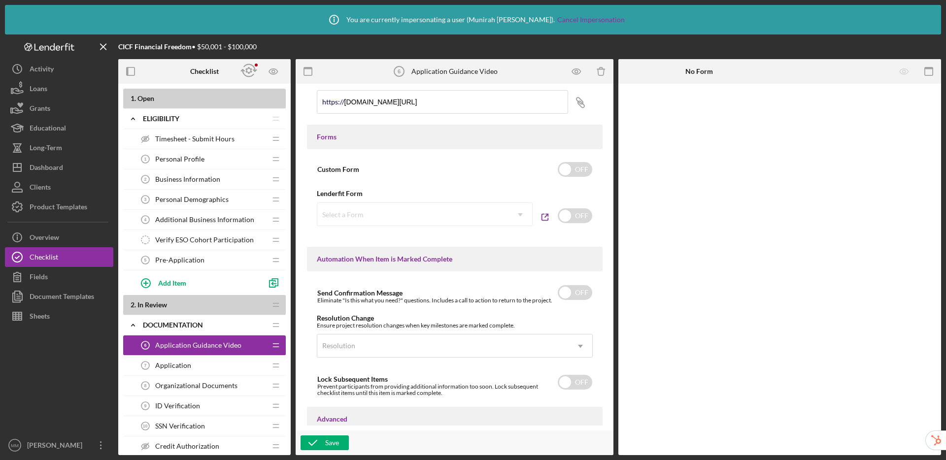
scroll to position [379, 0]
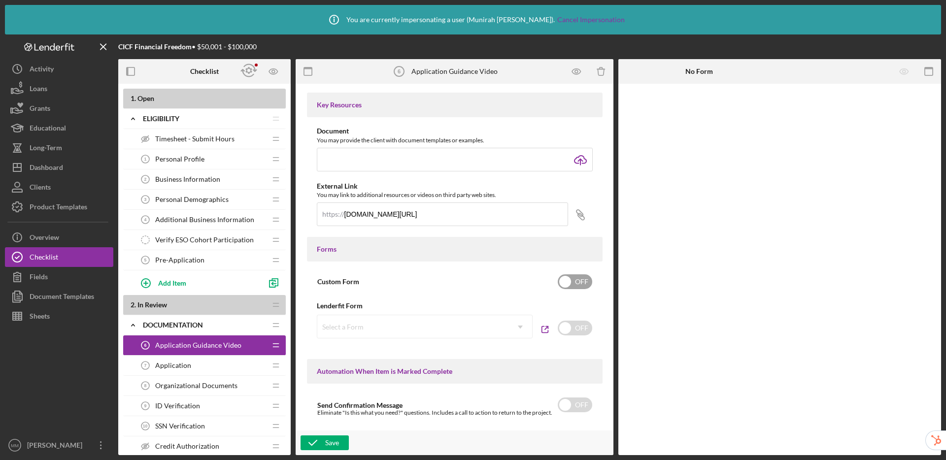
click at [577, 286] on input "checkbox" at bounding box center [575, 281] width 34 height 15
checkbox input "true"
click at [677, 111] on div "Add Form Element" at bounding box center [687, 111] width 58 height 20
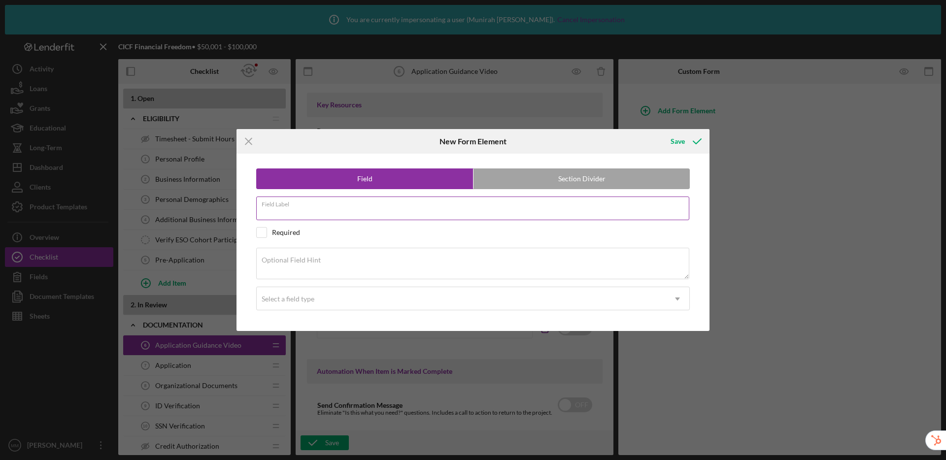
click at [458, 203] on div "Field Label" at bounding box center [473, 209] width 434 height 25
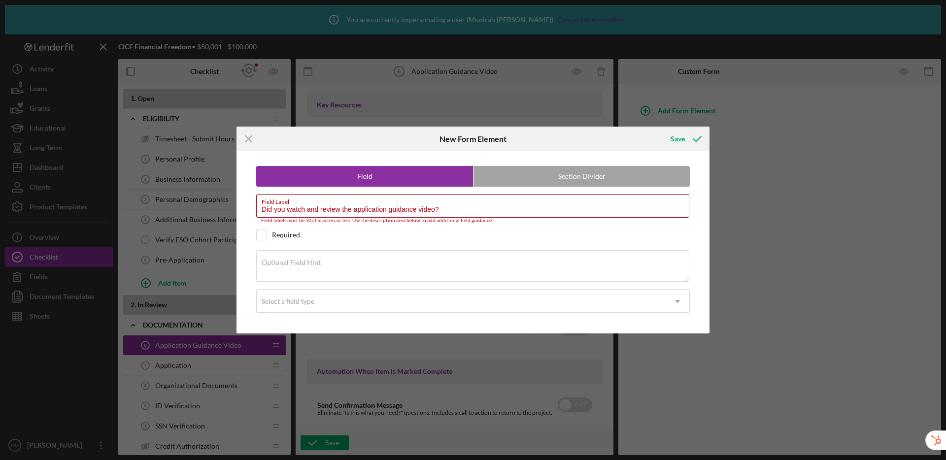
drag, startPoint x: 450, startPoint y: 210, endPoint x: 214, endPoint y: 206, distance: 236.1
click at [214, 206] on div "Icon/Menu Close New Form Element Save Field Section Divider Field Label Did you…" at bounding box center [473, 230] width 946 height 460
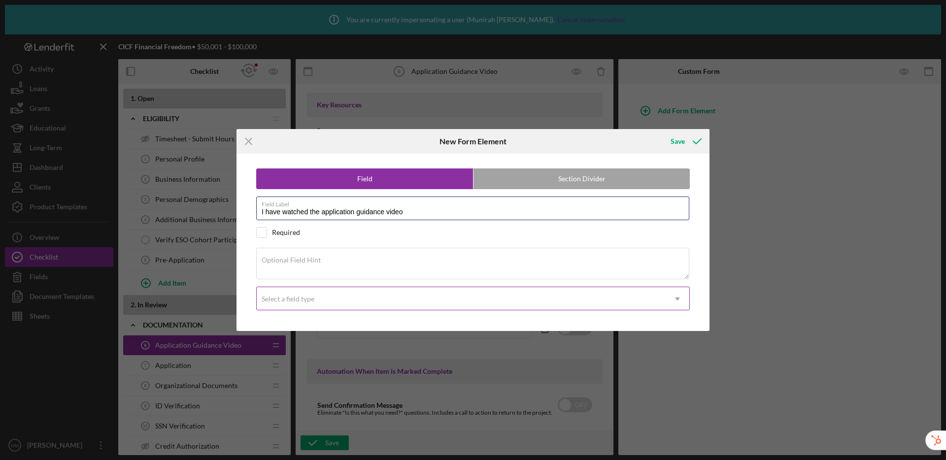
type input "I have watched the application guidance video"
click at [284, 297] on div "Select a field type" at bounding box center [288, 299] width 53 height 8
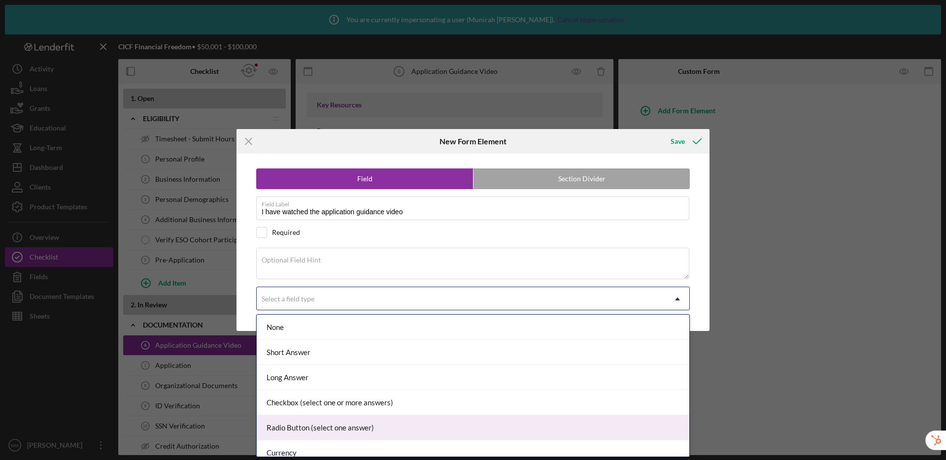
click at [305, 428] on div "Radio Button (select one answer)" at bounding box center [473, 427] width 433 height 25
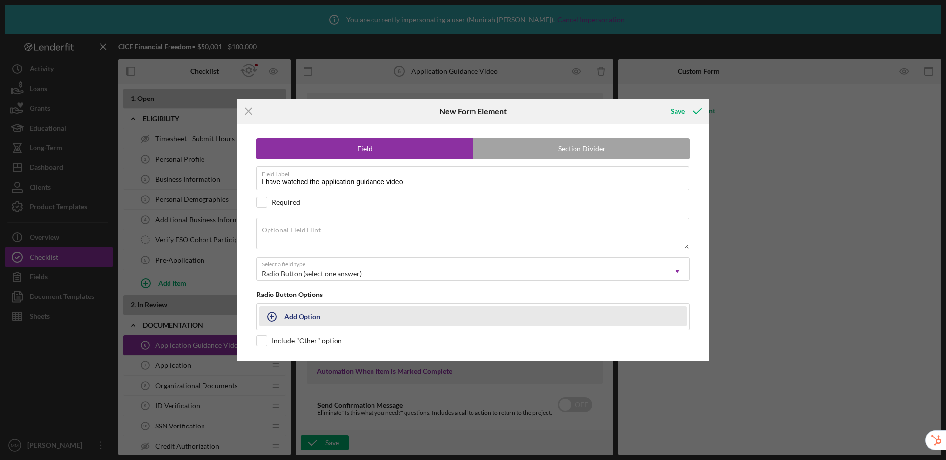
click at [307, 313] on div "Add Option" at bounding box center [302, 316] width 36 height 19
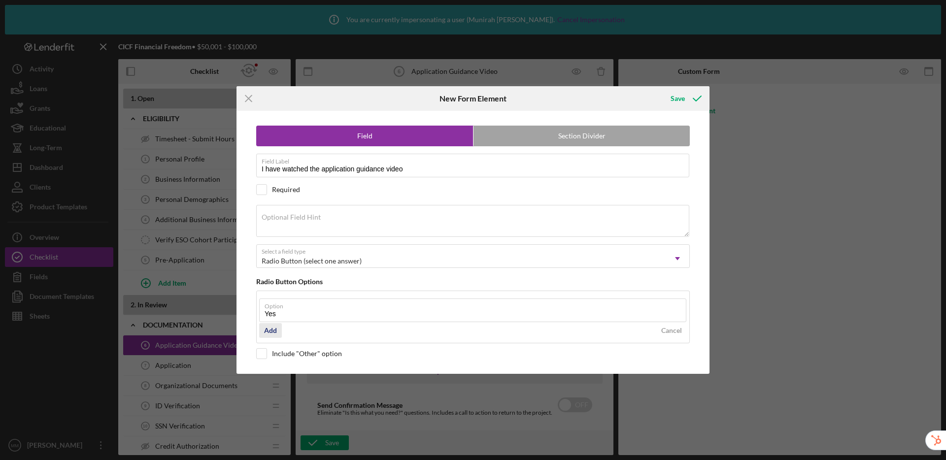
type input "Yes"
click at [274, 330] on div "Add" at bounding box center [270, 330] width 13 height 15
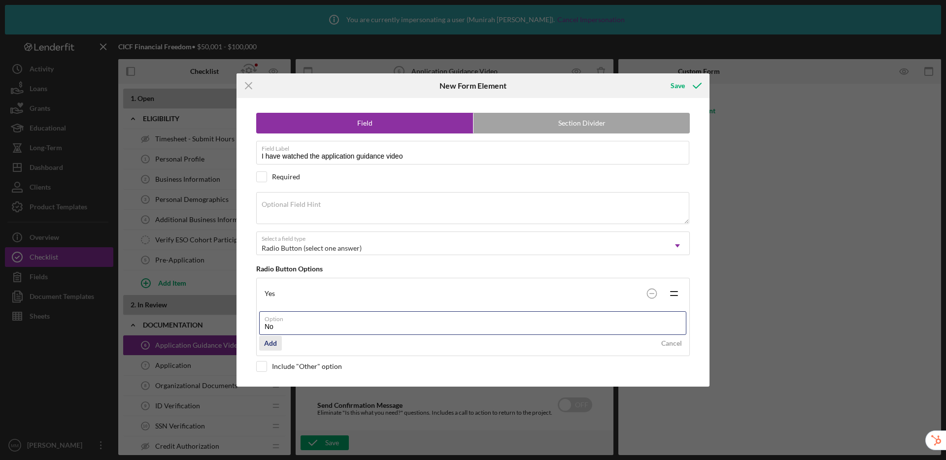
type input "No"
click at [267, 343] on div "Add" at bounding box center [270, 343] width 13 height 15
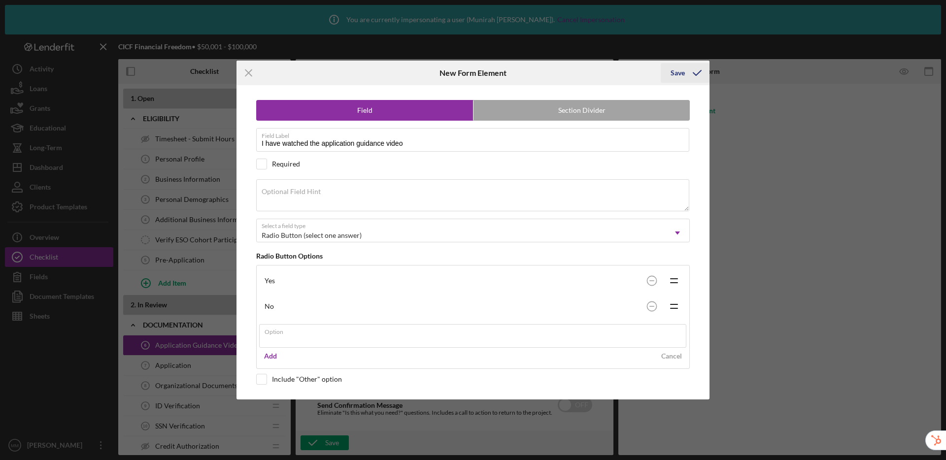
click at [683, 73] on div "Save" at bounding box center [685, 73] width 49 height 25
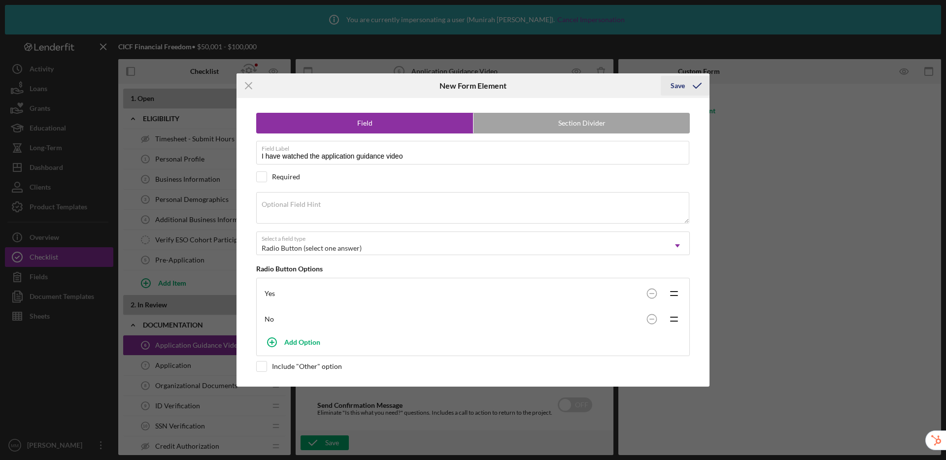
click at [676, 91] on div "Save" at bounding box center [678, 86] width 14 height 20
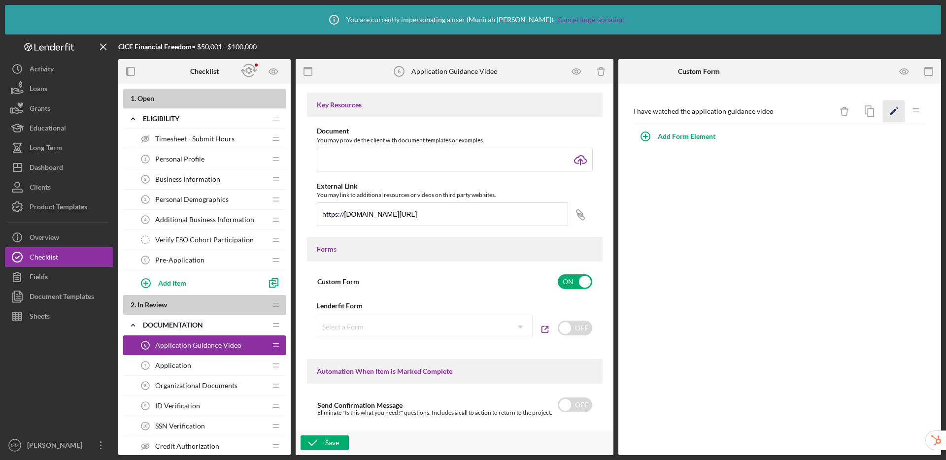
click at [898, 116] on icon "Icon/Edit" at bounding box center [894, 112] width 22 height 22
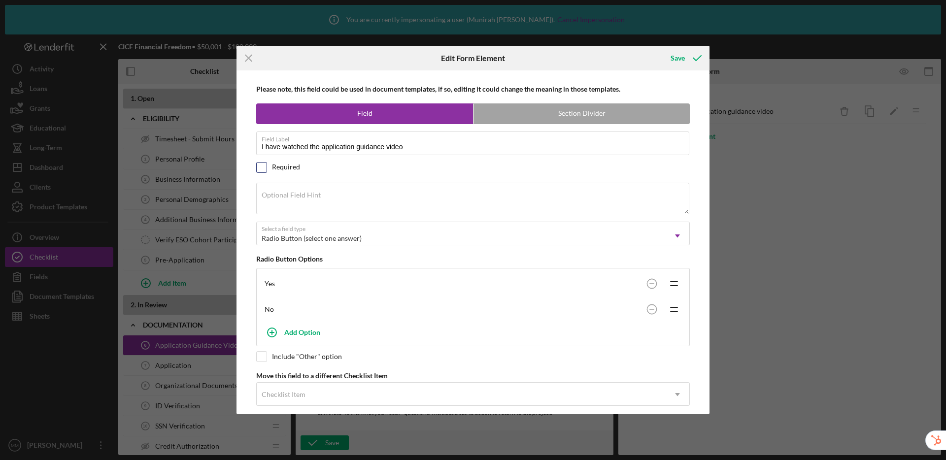
click at [262, 168] on input "checkbox" at bounding box center [262, 168] width 10 height 10
checkbox input "true"
click at [686, 56] on icon "submit" at bounding box center [697, 58] width 25 height 25
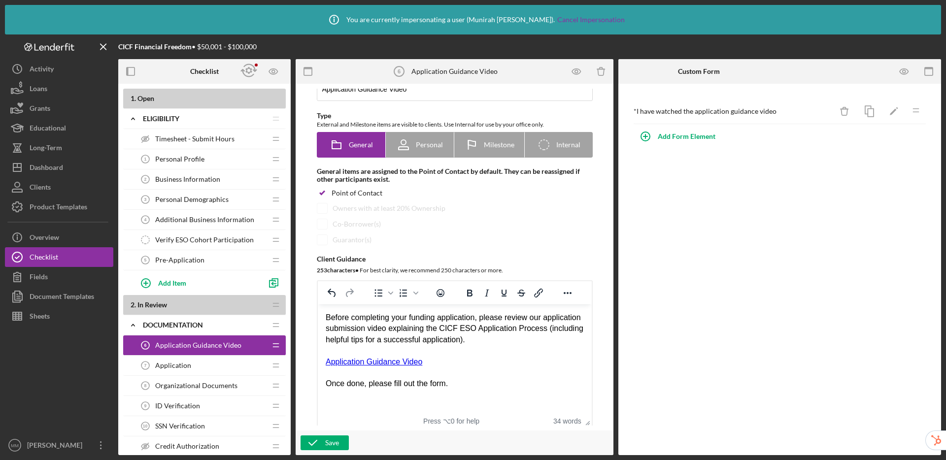
scroll to position [61, 0]
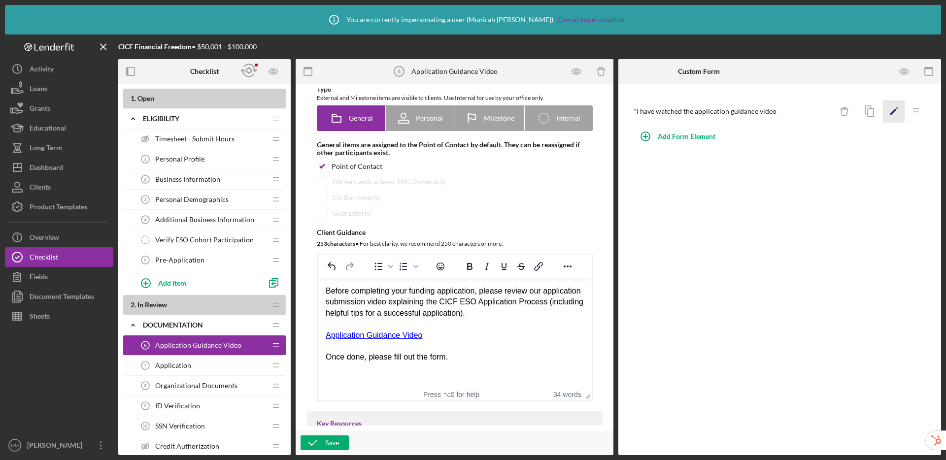
click at [897, 112] on icon "Icon/Edit" at bounding box center [894, 112] width 22 height 22
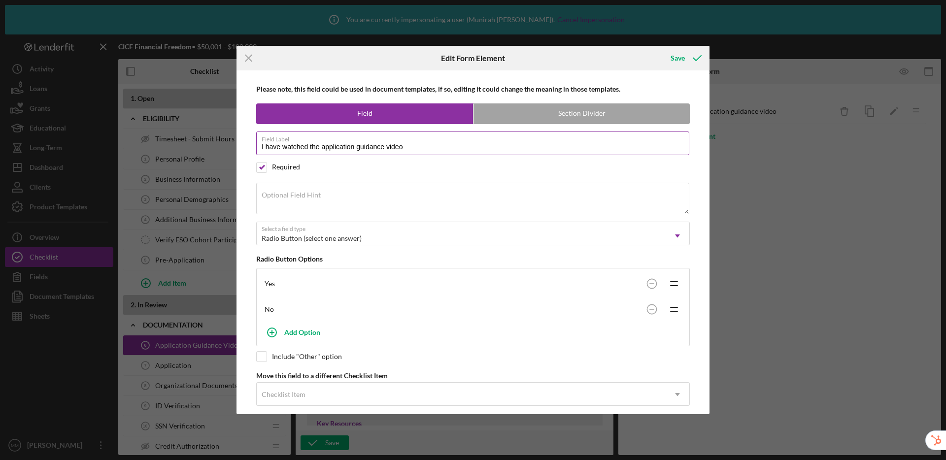
drag, startPoint x: 307, startPoint y: 149, endPoint x: 284, endPoint y: 149, distance: 23.2
click at [284, 149] on input "I have watched the application guidance video" at bounding box center [472, 144] width 433 height 24
type input "I have reviewed the application guidance video"
click at [674, 60] on div "Save" at bounding box center [678, 58] width 14 height 20
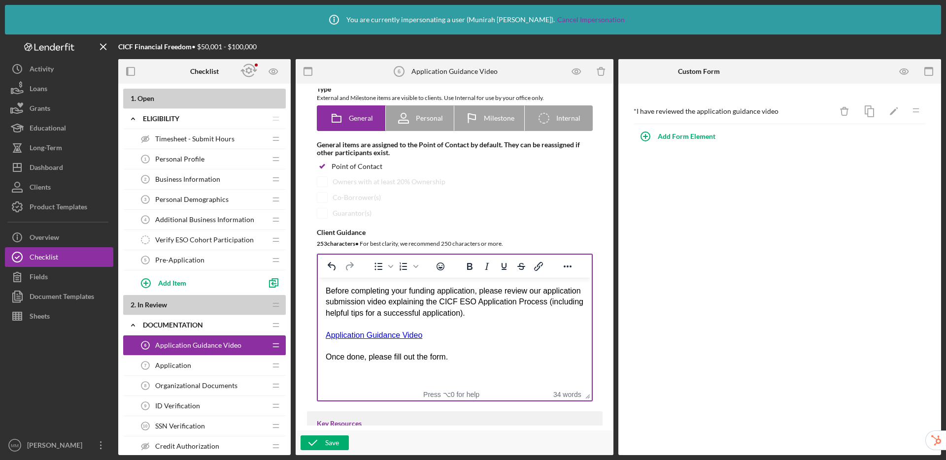
scroll to position [574, 0]
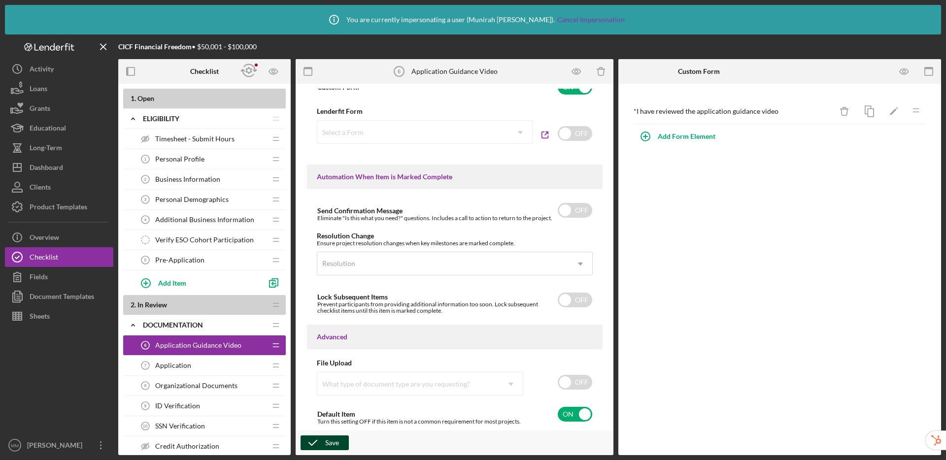
click at [340, 444] on button "Save" at bounding box center [325, 443] width 48 height 15
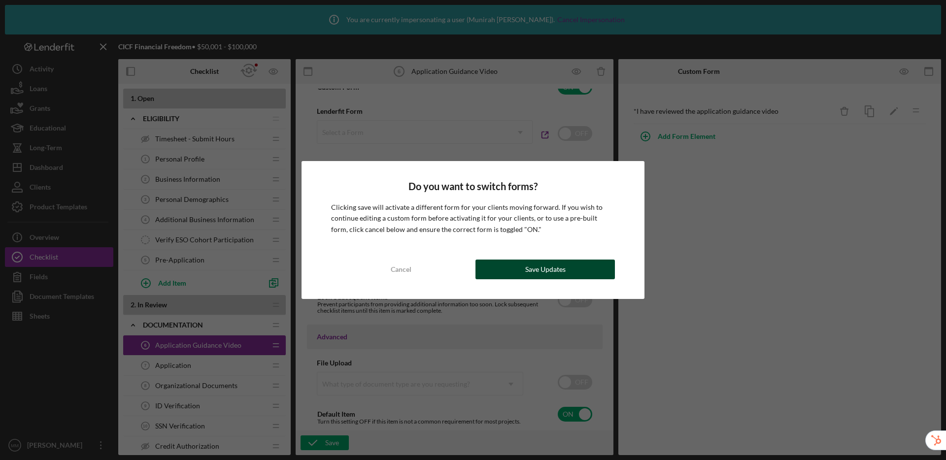
click at [527, 274] on div "Save Updates" at bounding box center [545, 270] width 40 height 20
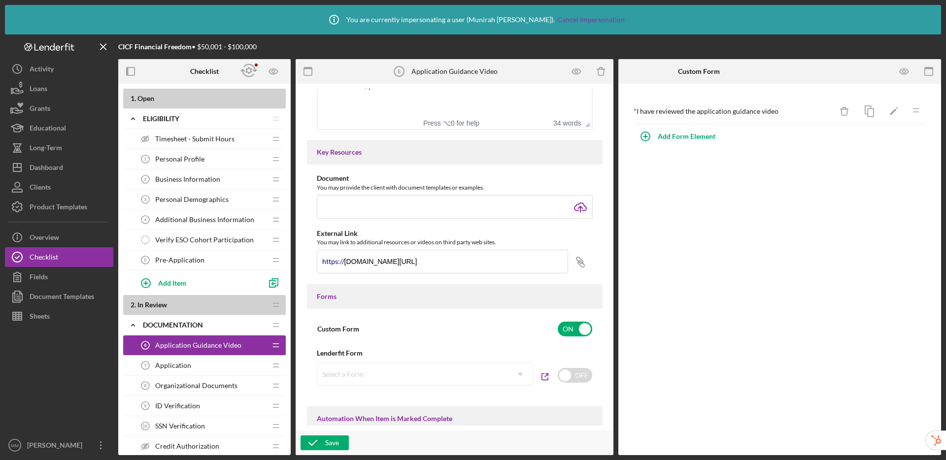
scroll to position [0, 0]
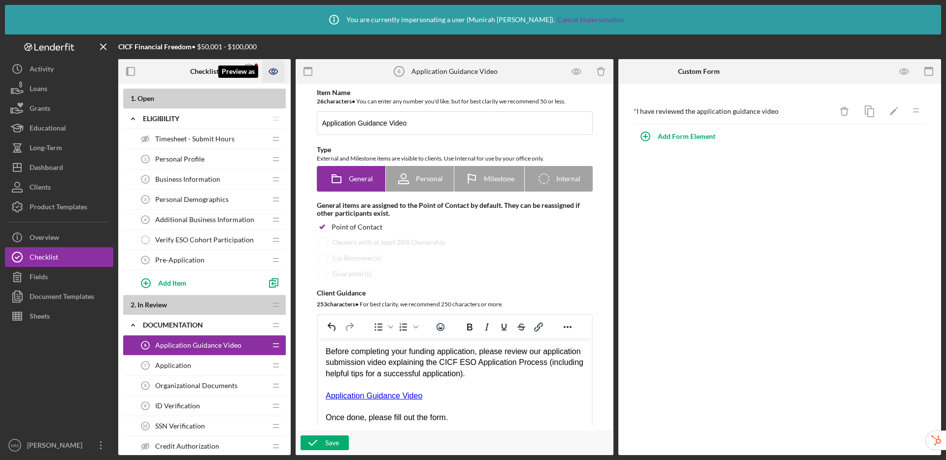
click at [274, 75] on icon "Preview as" at bounding box center [274, 72] width 22 height 22
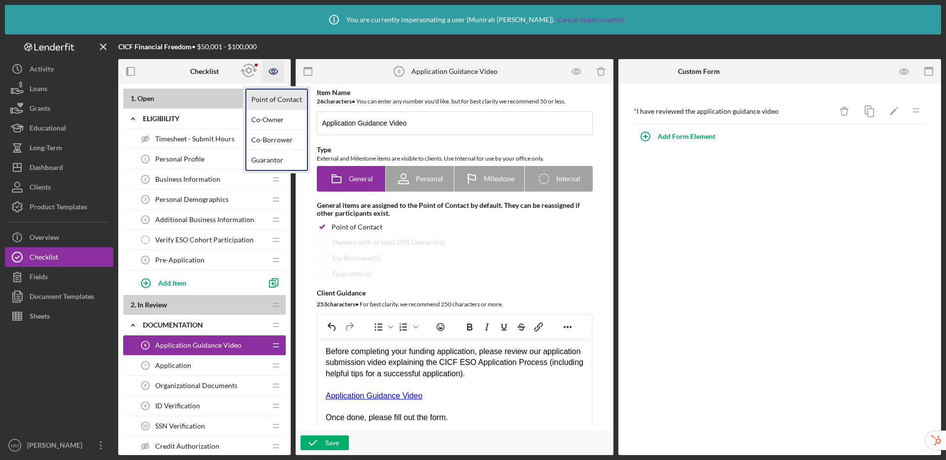
click at [277, 102] on link "Point of Contact" at bounding box center [276, 100] width 61 height 20
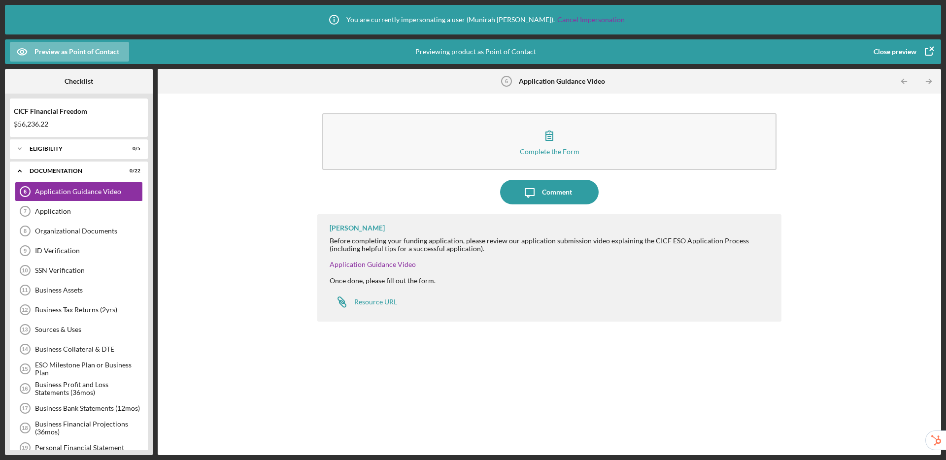
click at [889, 54] on div "Close preview" at bounding box center [895, 52] width 43 height 20
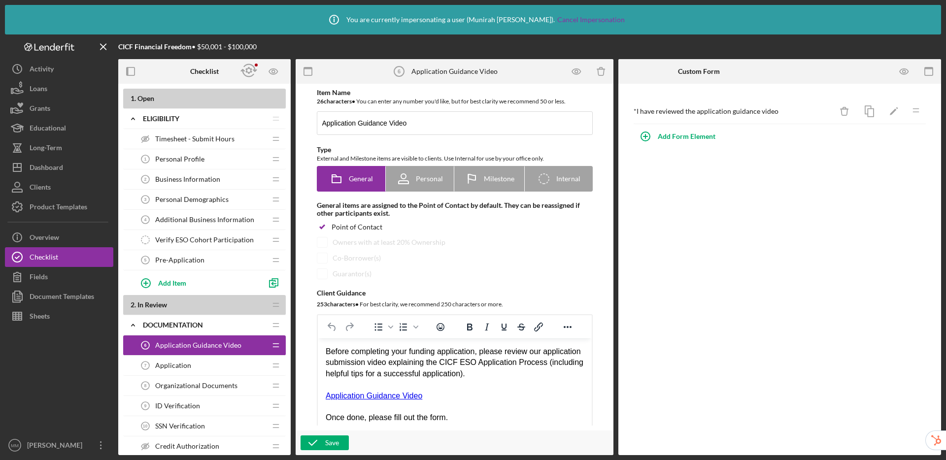
scroll to position [1011, 0]
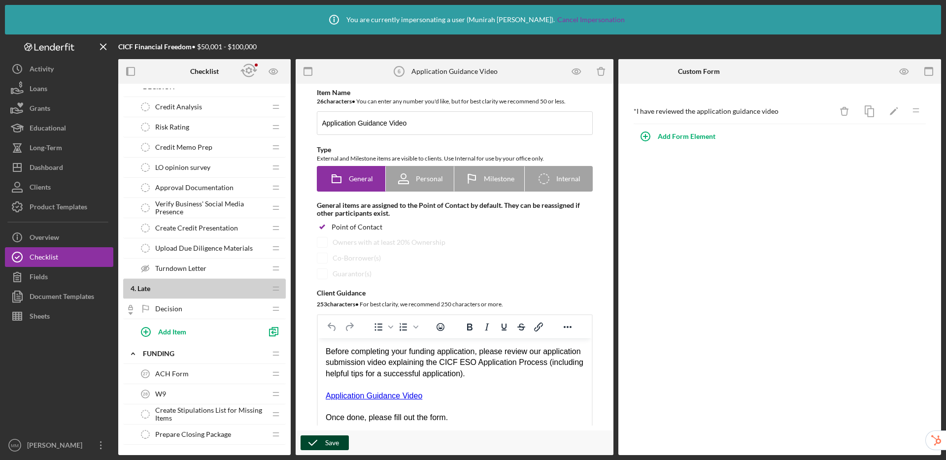
click at [333, 441] on div "Save" at bounding box center [332, 443] width 14 height 15
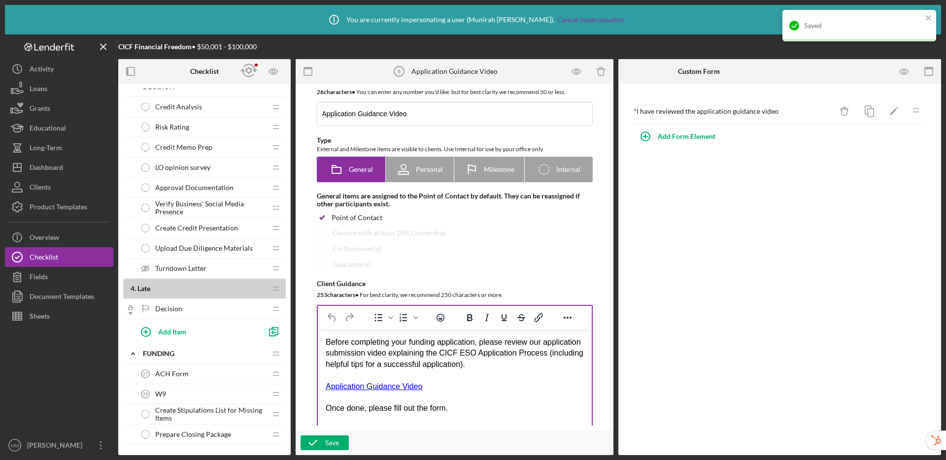
scroll to position [20, 0]
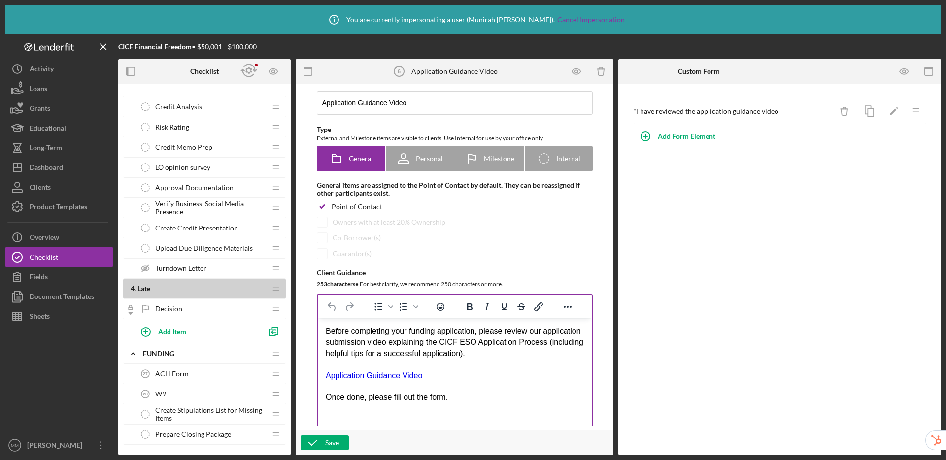
click at [552, 355] on div "Before completing your funding application, please review our application submi…" at bounding box center [454, 342] width 258 height 33
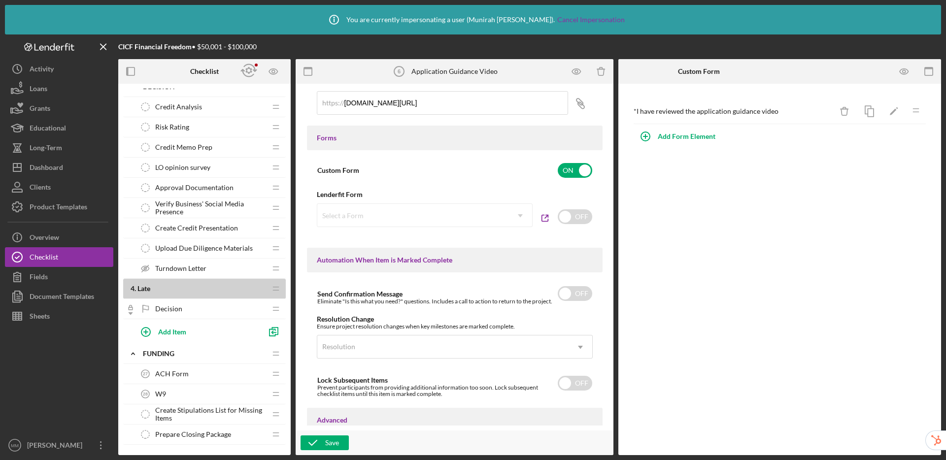
scroll to position [23, 0]
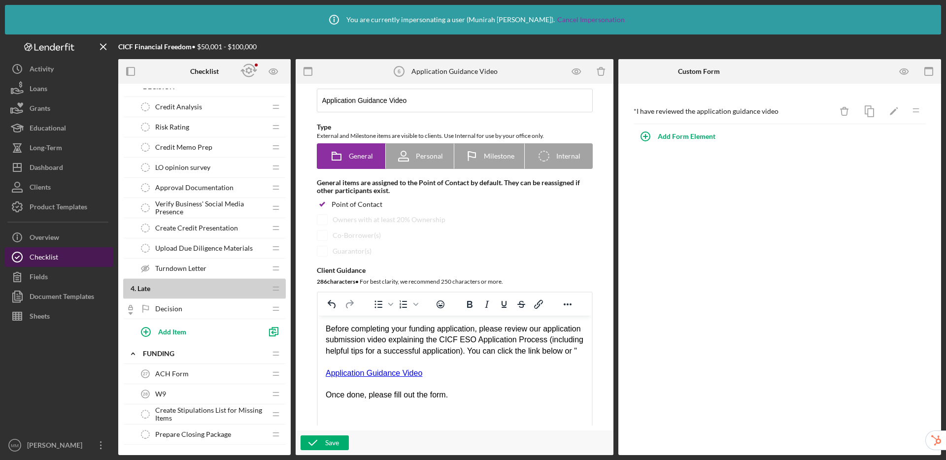
click at [84, 259] on button "Checklist" at bounding box center [59, 257] width 108 height 20
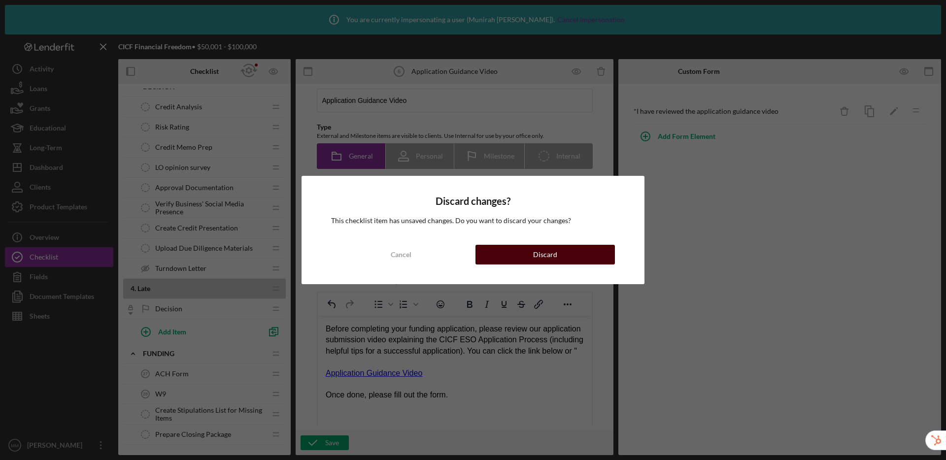
click at [564, 254] on button "Discard" at bounding box center [545, 255] width 139 height 20
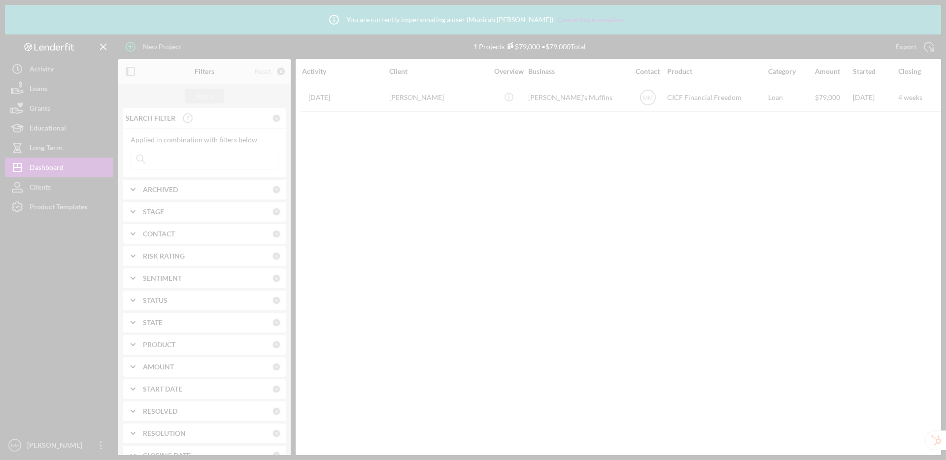
click at [68, 217] on div at bounding box center [473, 230] width 946 height 460
click at [87, 205] on div at bounding box center [473, 230] width 946 height 460
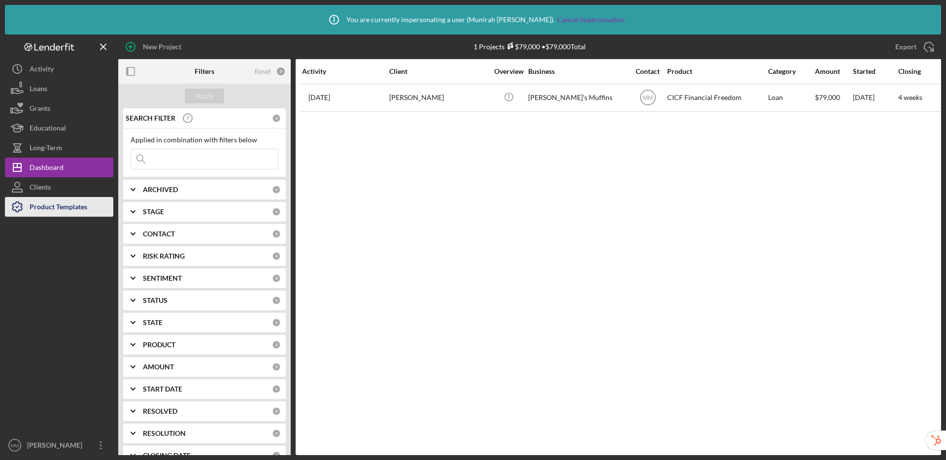
click at [78, 207] on div "Product Templates" at bounding box center [59, 208] width 58 height 22
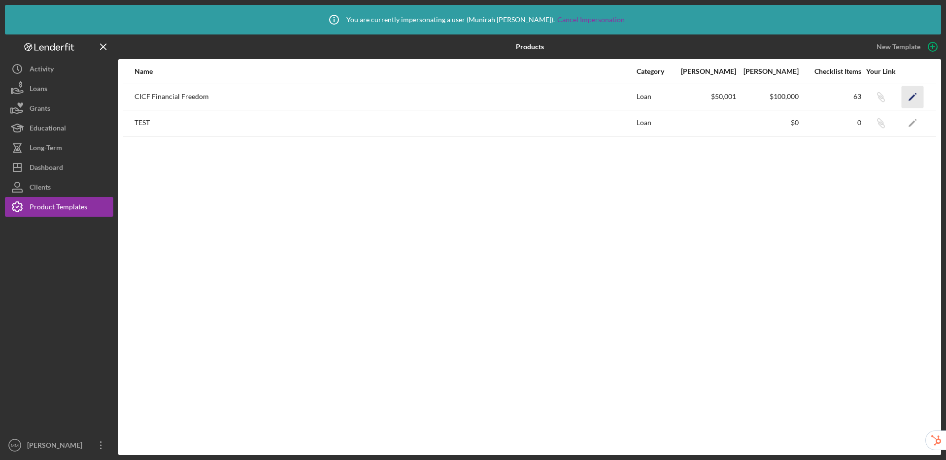
click at [920, 95] on icon "Icon/Edit" at bounding box center [913, 97] width 22 height 22
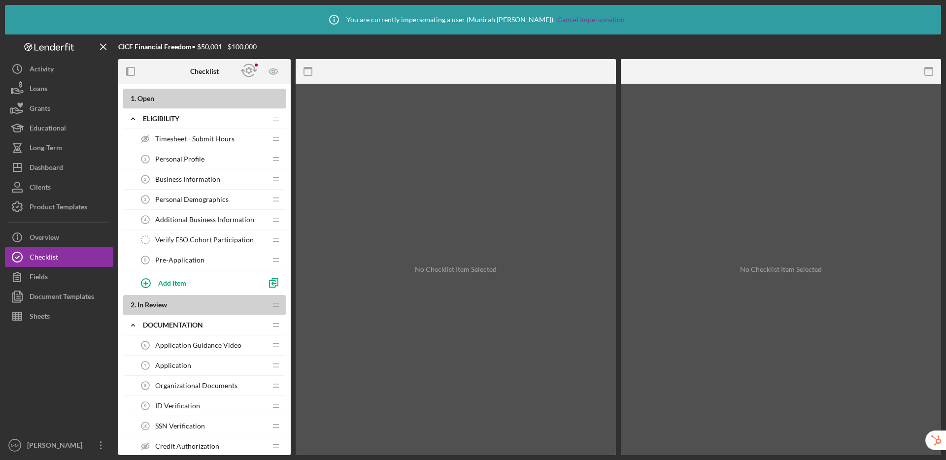
click at [193, 344] on span "Application Guidance Video" at bounding box center [198, 345] width 86 height 8
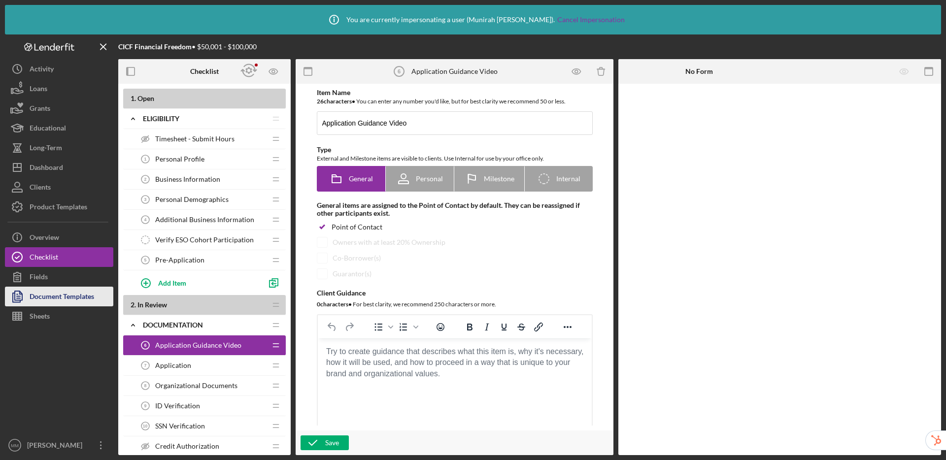
click at [60, 296] on div "Document Templates" at bounding box center [62, 298] width 65 height 22
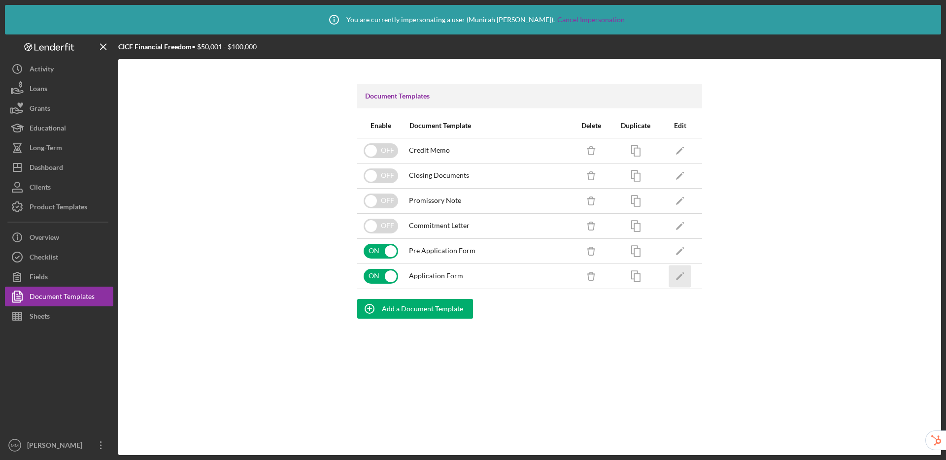
click at [681, 272] on icon "Icon/Edit" at bounding box center [680, 276] width 22 height 22
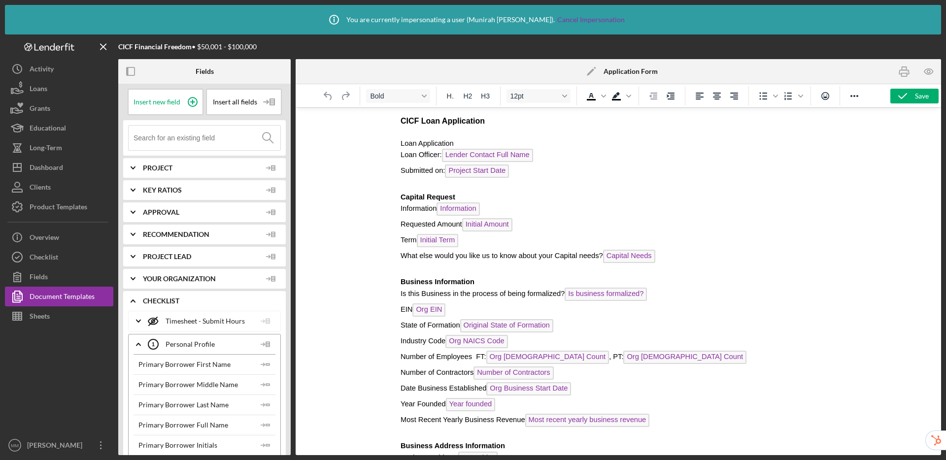
scroll to position [410, 0]
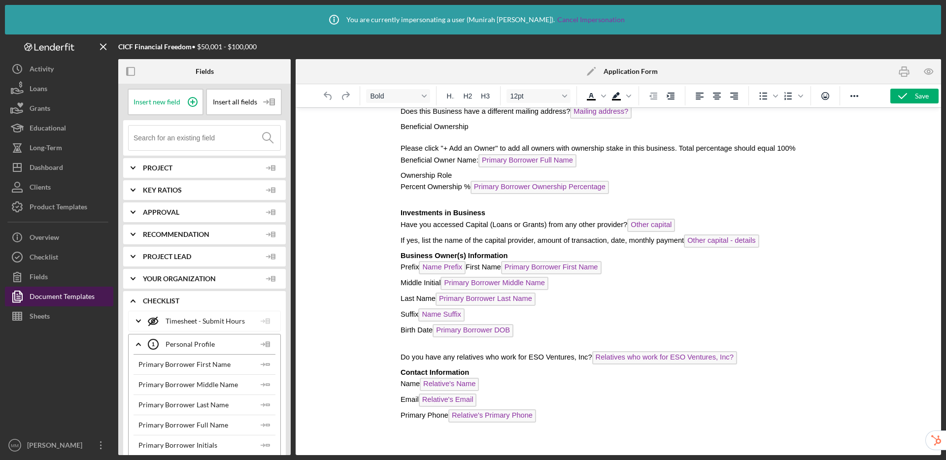
click at [54, 298] on div "Document Templates" at bounding box center [62, 298] width 65 height 22
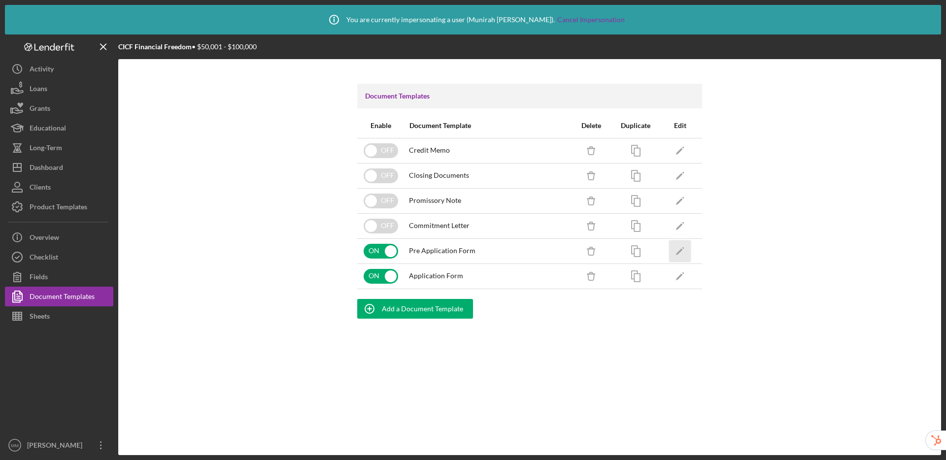
click at [683, 250] on icon "Icon/Edit" at bounding box center [680, 251] width 22 height 22
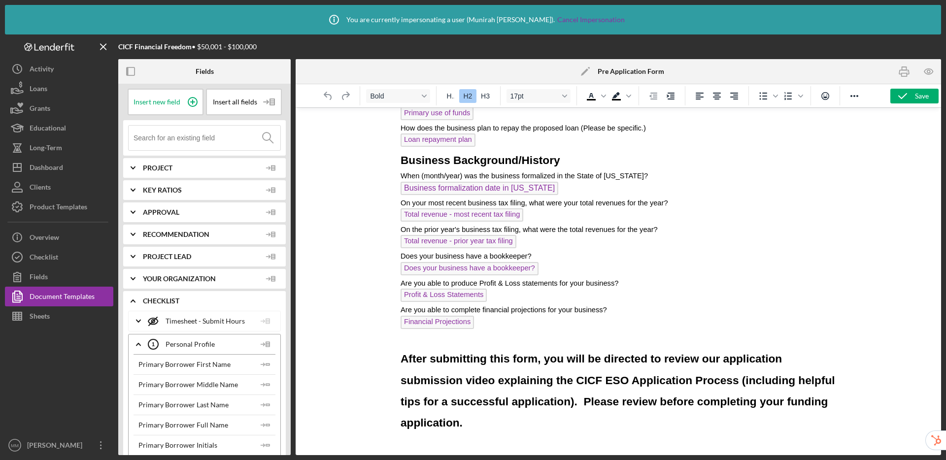
scroll to position [808, 0]
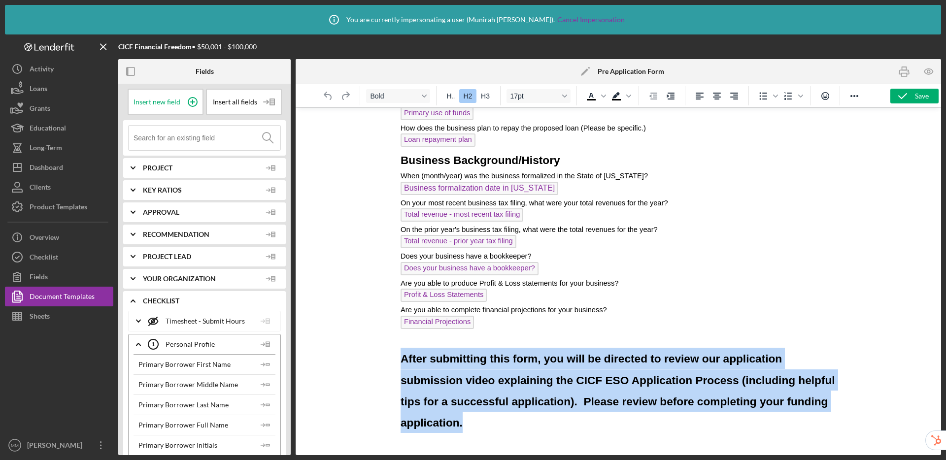
drag, startPoint x: 402, startPoint y: 356, endPoint x: 518, endPoint y: 421, distance: 133.9
click at [518, 421] on h2 "After submitting this form, you will be directed to review our application subm…" at bounding box center [618, 390] width 436 height 85
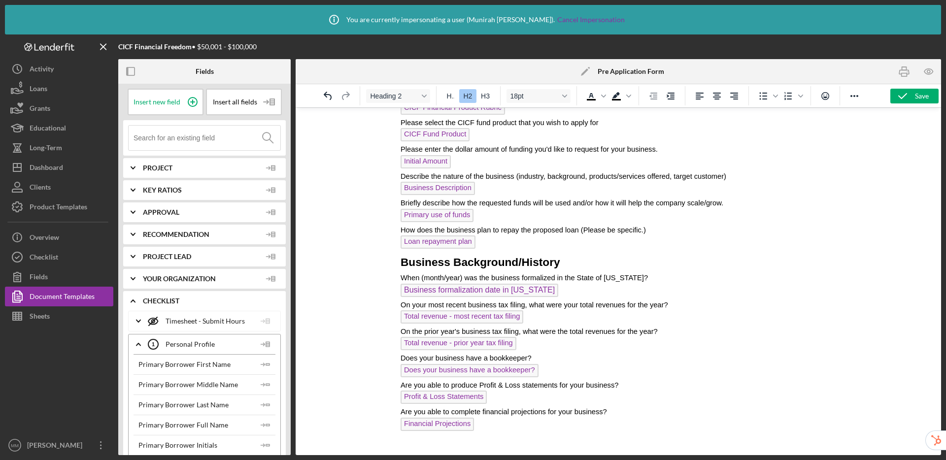
scroll to position [706, 0]
click at [921, 100] on div "Save" at bounding box center [922, 96] width 14 height 15
